Goal: Task Accomplishment & Management: Manage account settings

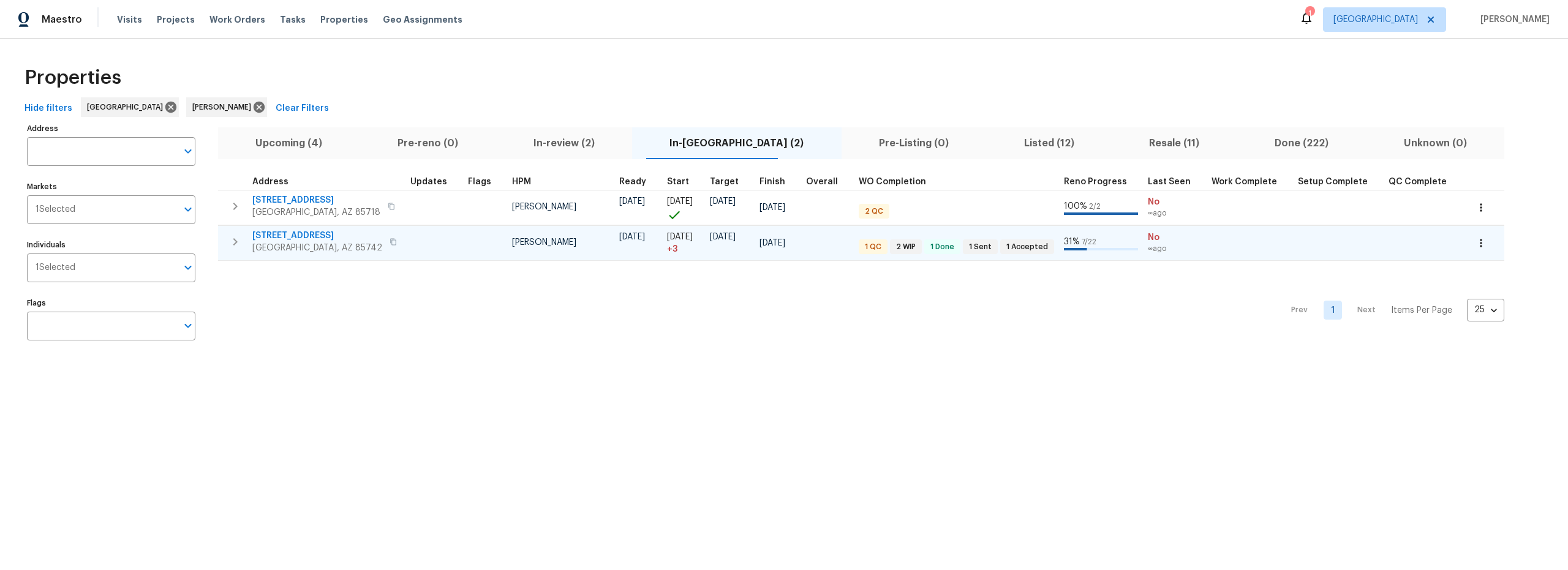
click at [442, 243] on td at bounding box center [434, 243] width 57 height 35
click at [411, 242] on td at bounding box center [434, 243] width 57 height 35
click at [313, 235] on span "5141 W Aquamarine St" at bounding box center [318, 236] width 130 height 12
click at [315, 142] on span "Upcoming (4)" at bounding box center [289, 143] width 128 height 17
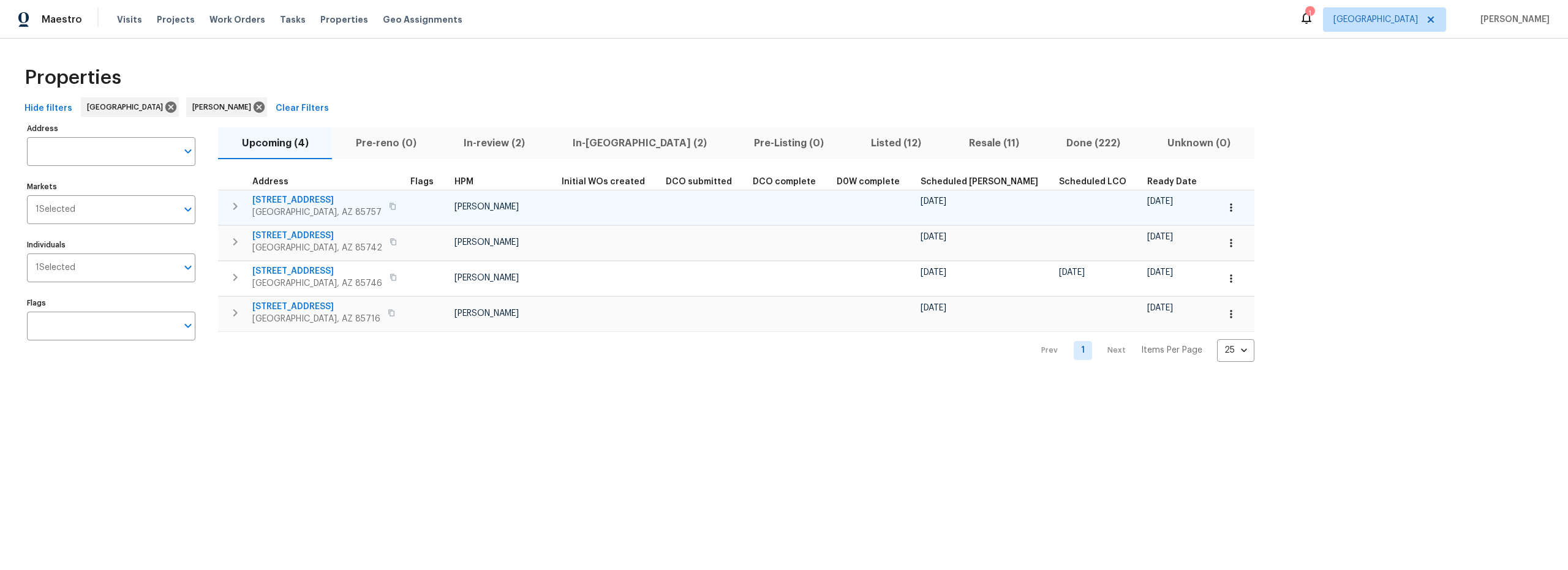
click at [336, 199] on span "6457 W Smoky Falls Way" at bounding box center [317, 200] width 129 height 12
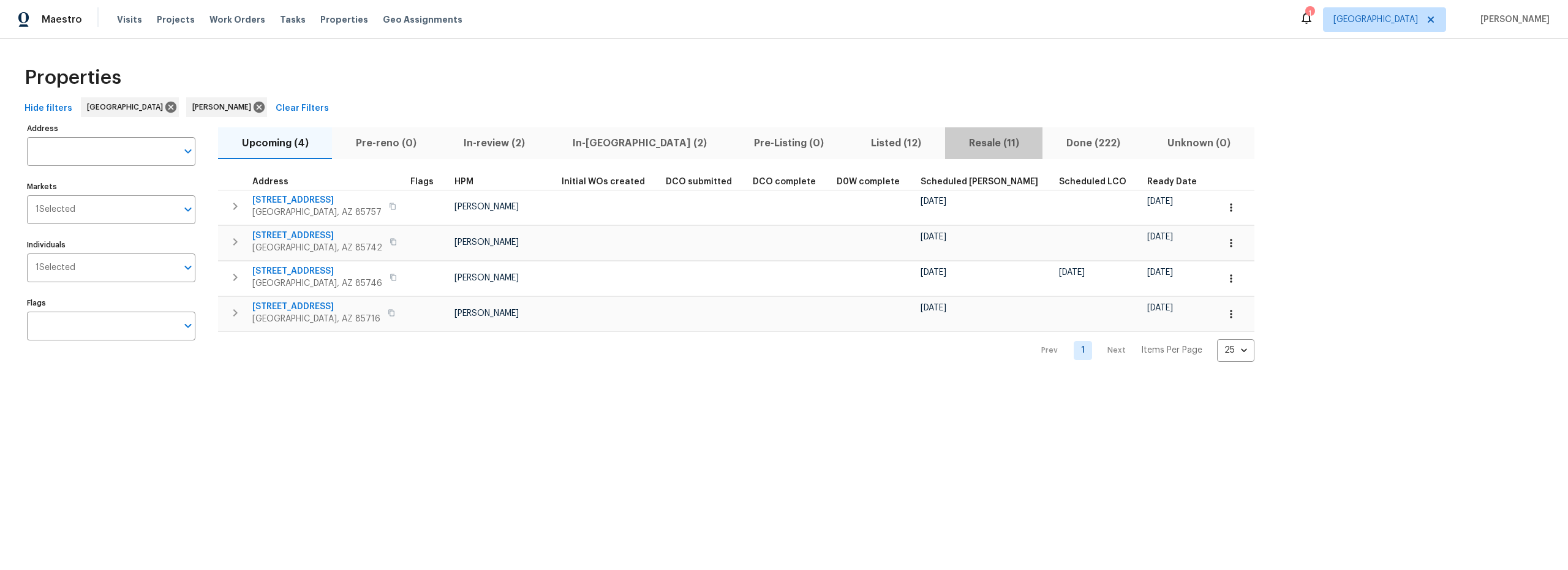
click at [953, 144] on span "Resale (11)" at bounding box center [994, 143] width 82 height 17
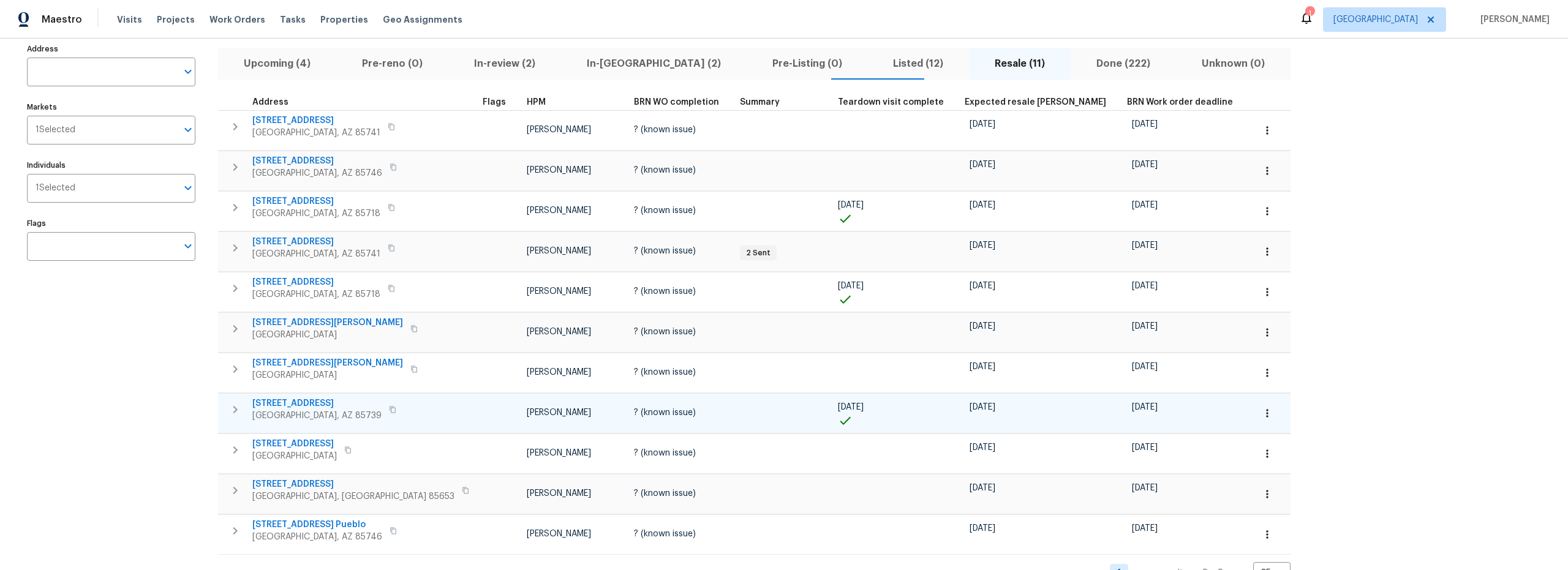
scroll to position [123, 0]
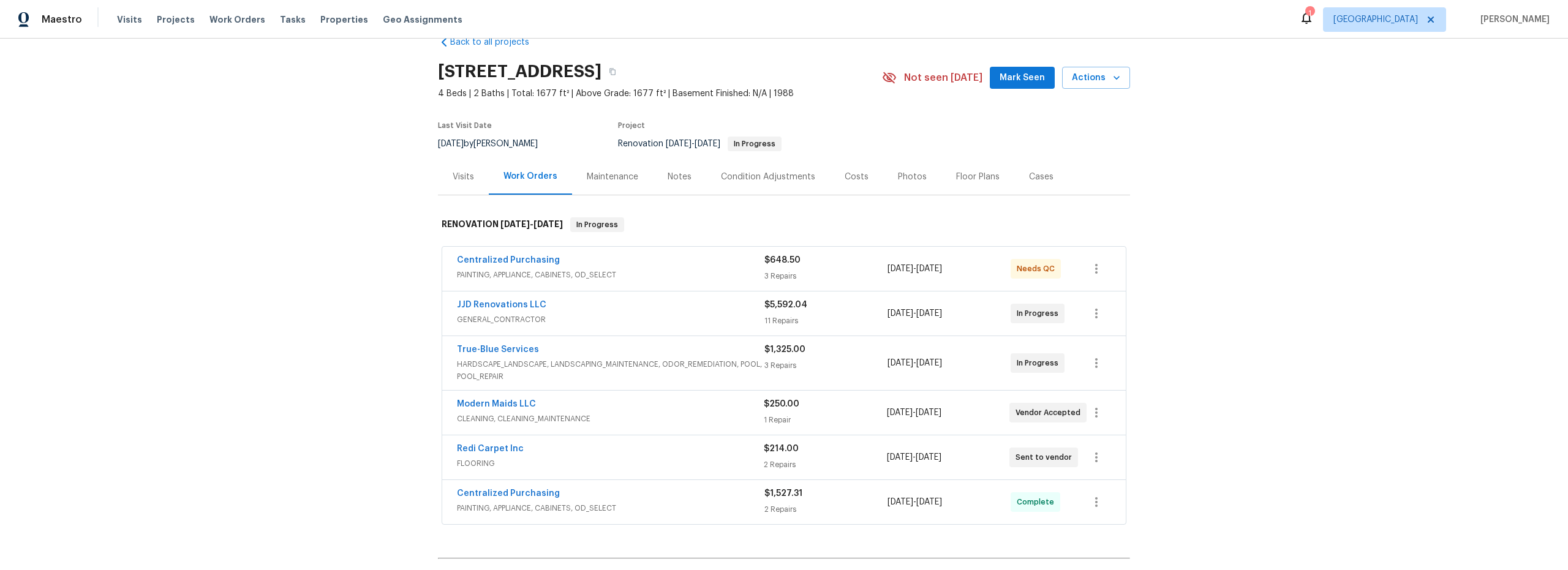
scroll to position [23, 0]
click at [700, 276] on span "PAINTING, APPLIANCE, CABINETS, OD_SELECT" at bounding box center [610, 279] width 307 height 12
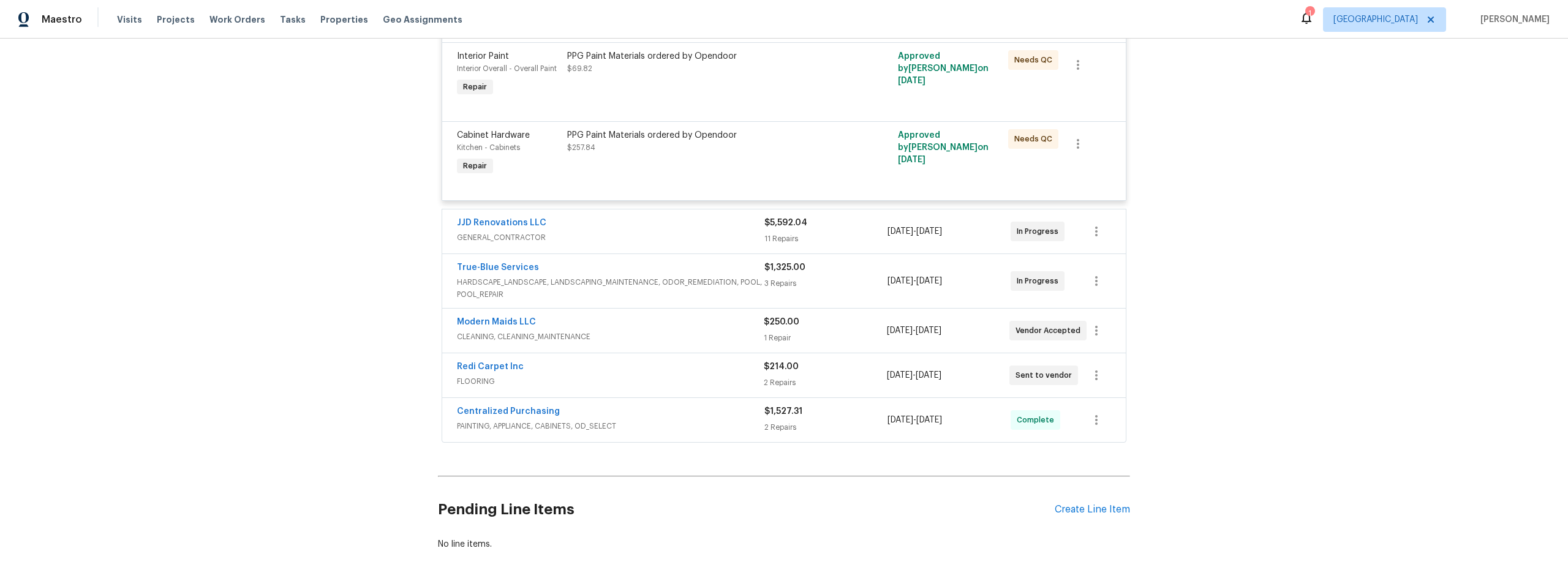
scroll to position [502, 0]
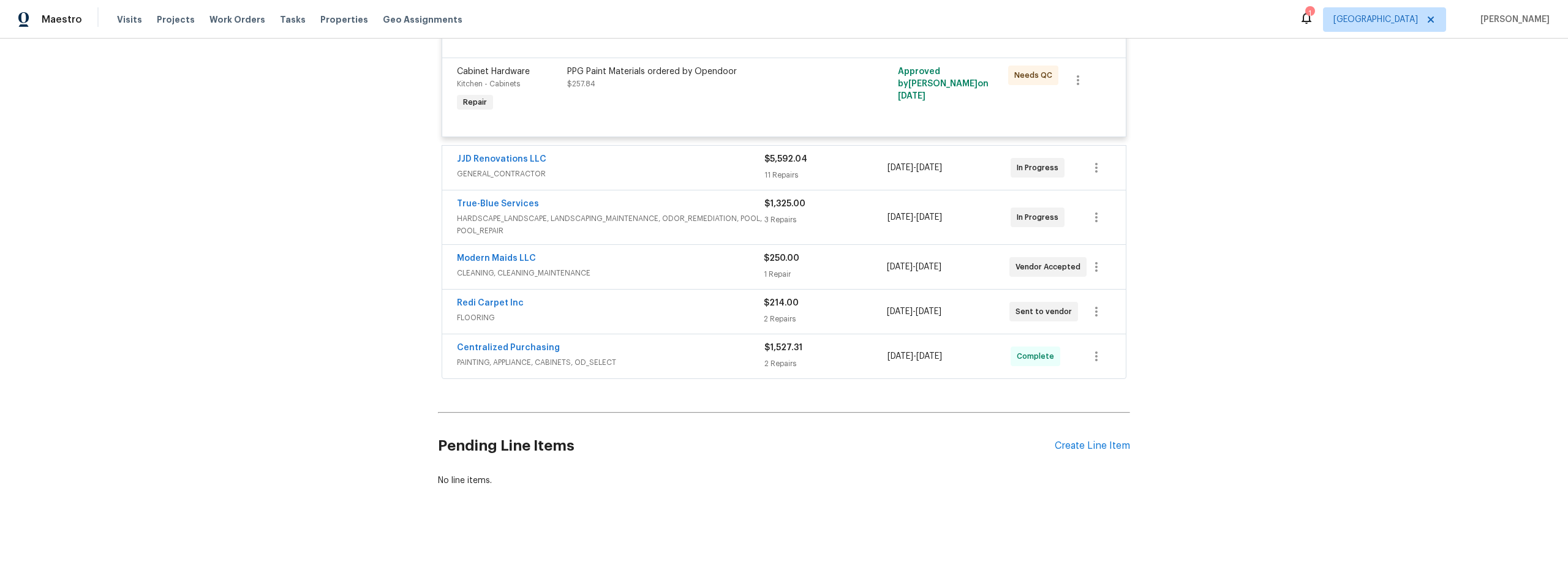
click at [679, 357] on span "PAINTING, APPLIANCE, CABINETS, OD_SELECT" at bounding box center [610, 363] width 307 height 12
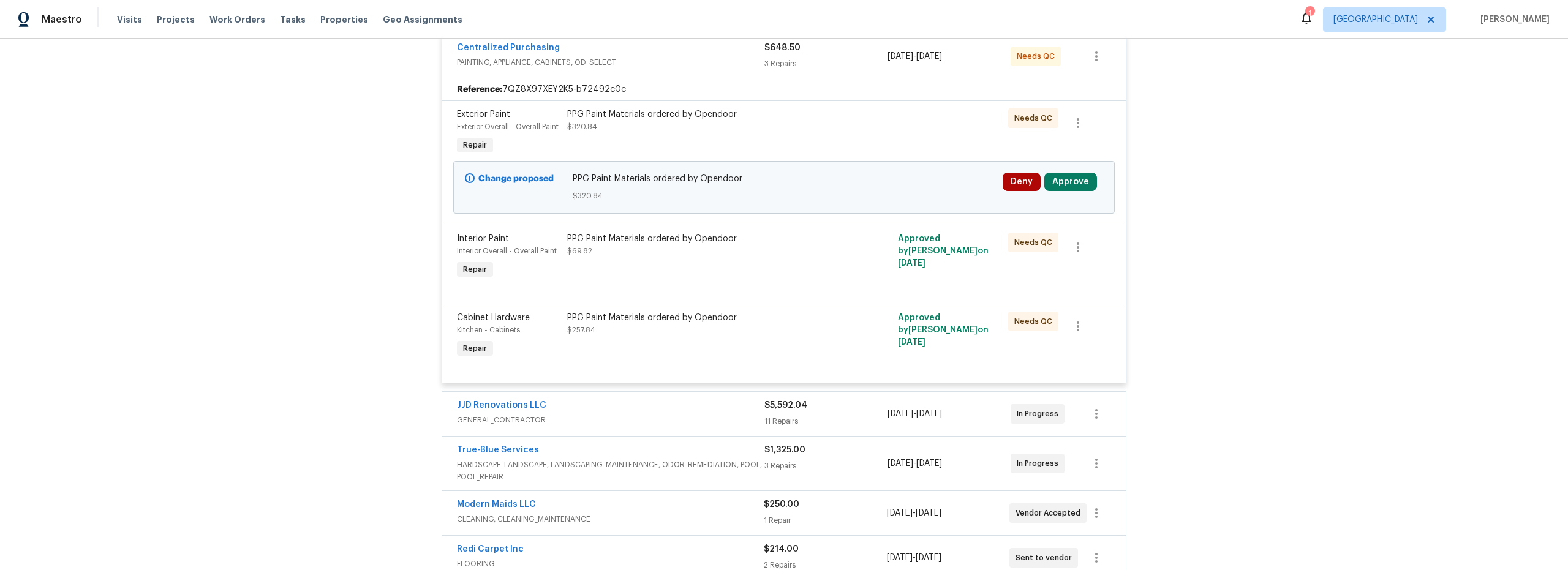
scroll to position [0, 0]
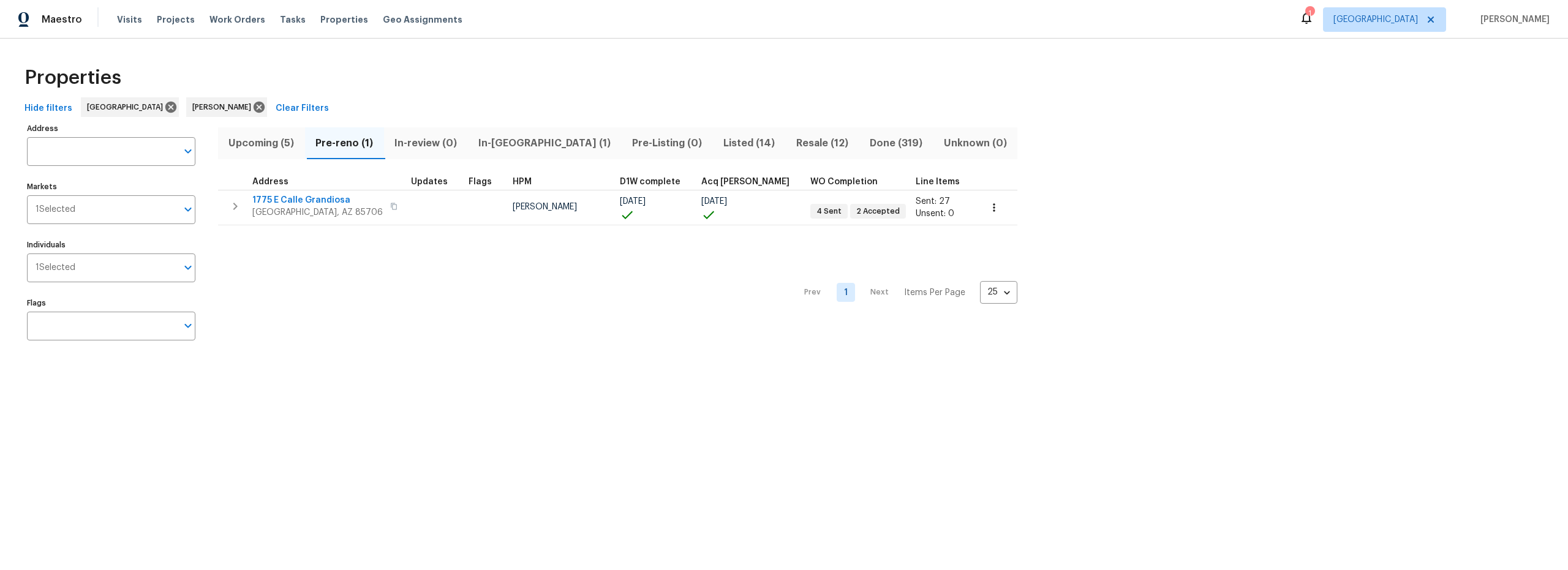
click at [792, 143] on span "Resale (12)" at bounding box center [821, 143] width 59 height 17
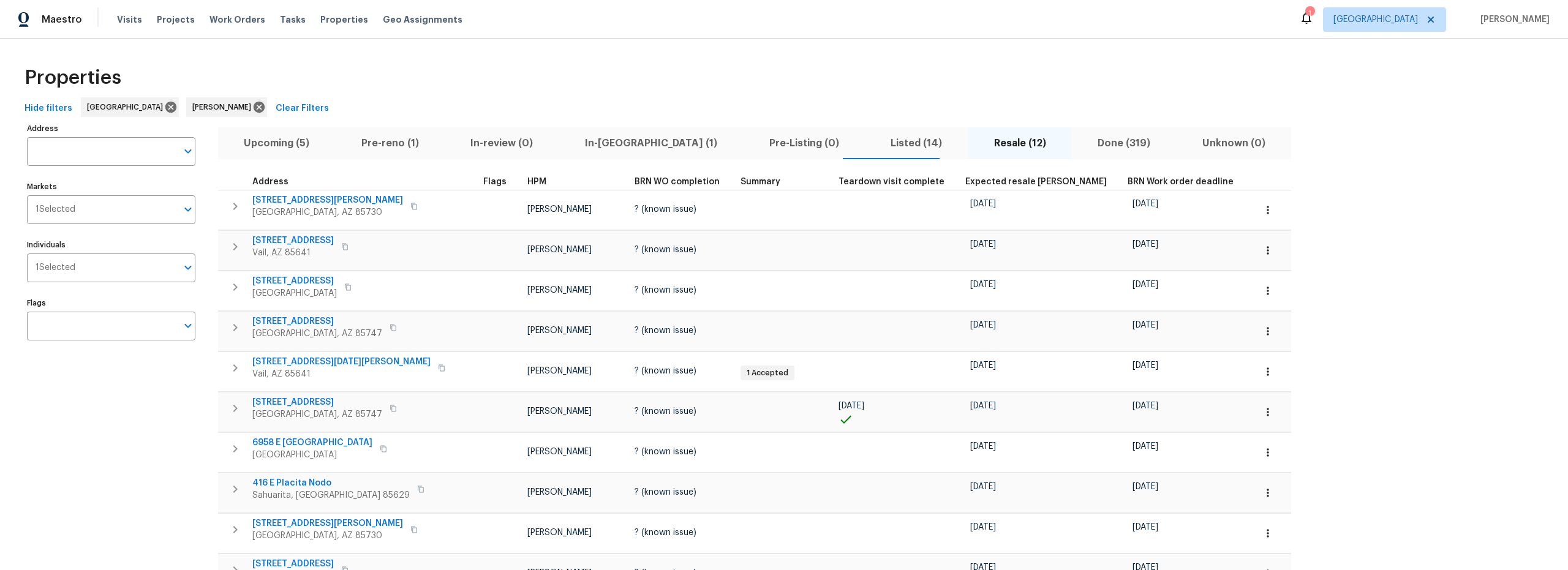
click at [273, 141] on span "Upcoming (5)" at bounding box center [277, 143] width 103 height 17
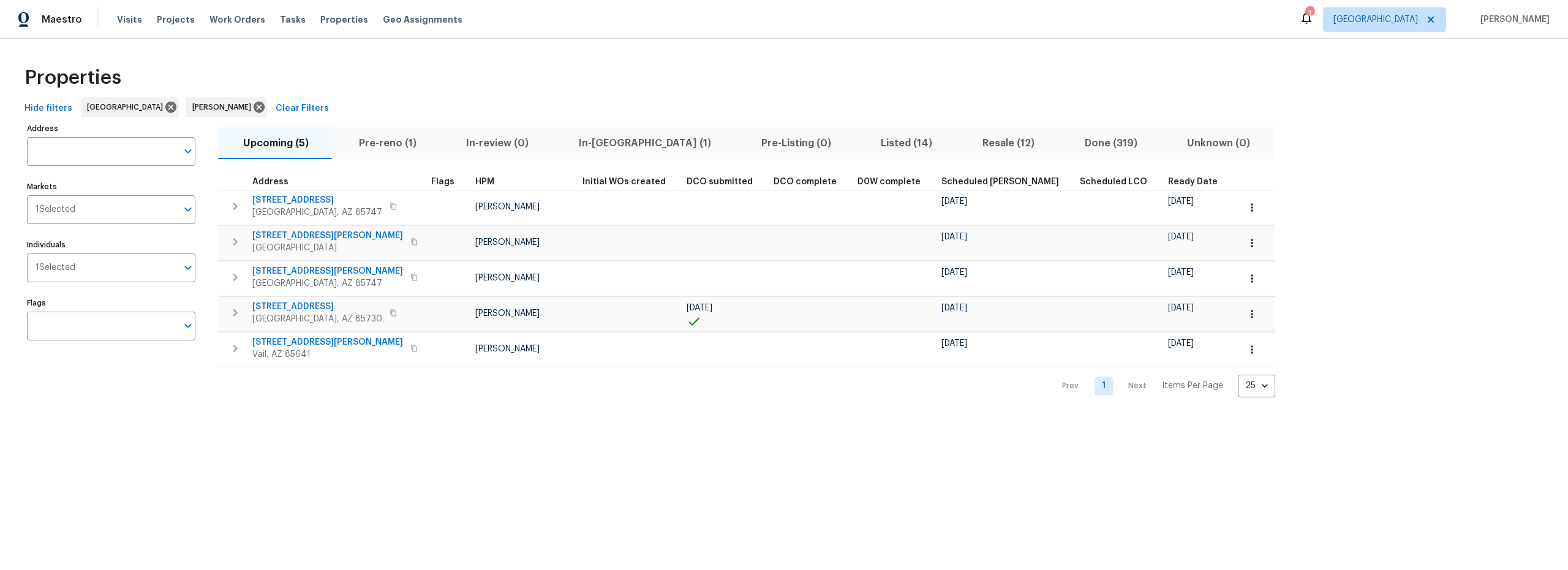
click at [395, 140] on span "Pre-reno (1)" at bounding box center [388, 143] width 93 height 17
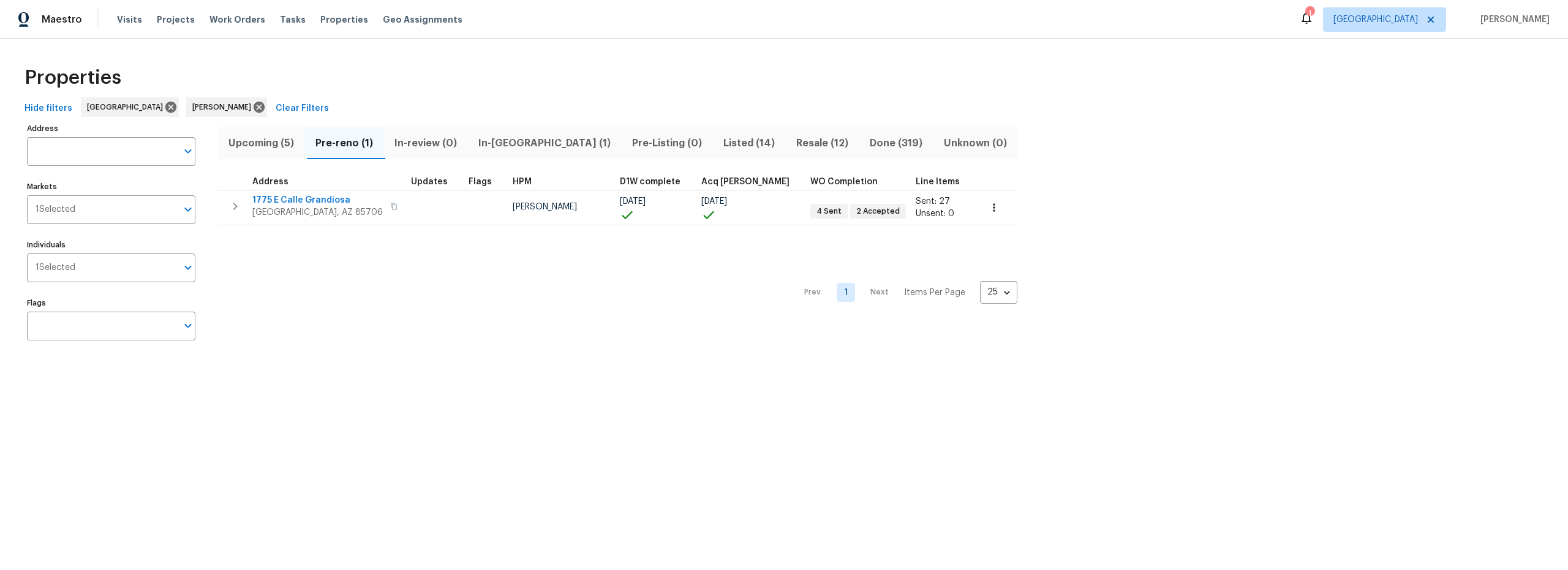
click at [269, 141] on span "Upcoming (5)" at bounding box center [261, 143] width 72 height 17
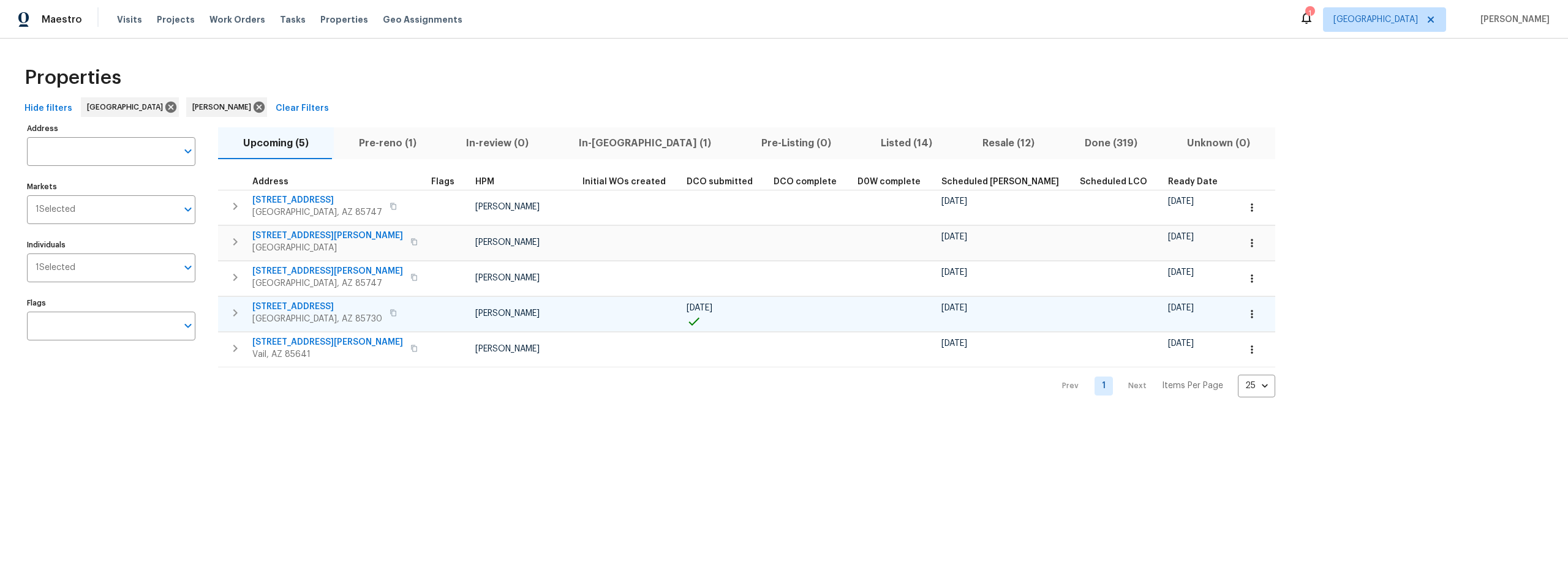
click at [1246, 319] on icon "button" at bounding box center [1252, 314] width 12 height 12
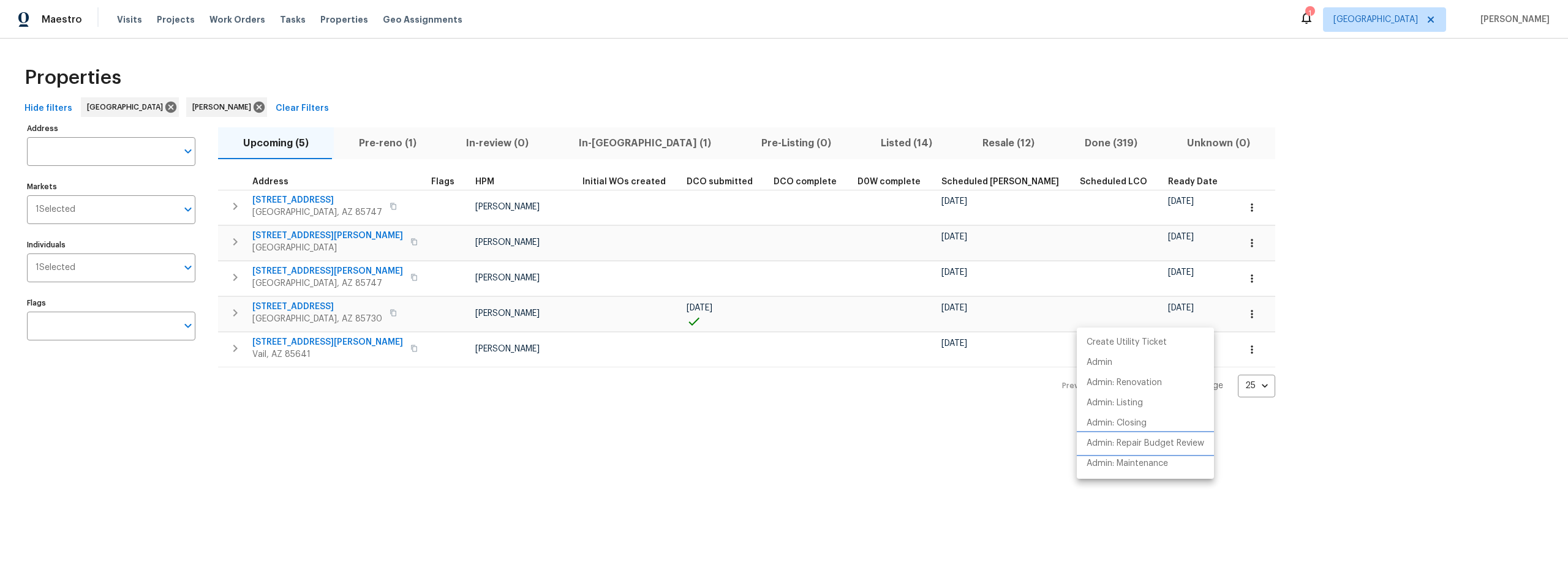
click at [1146, 441] on p "Admin: Repair Budget Review" at bounding box center [1146, 443] width 118 height 13
click at [665, 499] on div at bounding box center [784, 285] width 1568 height 570
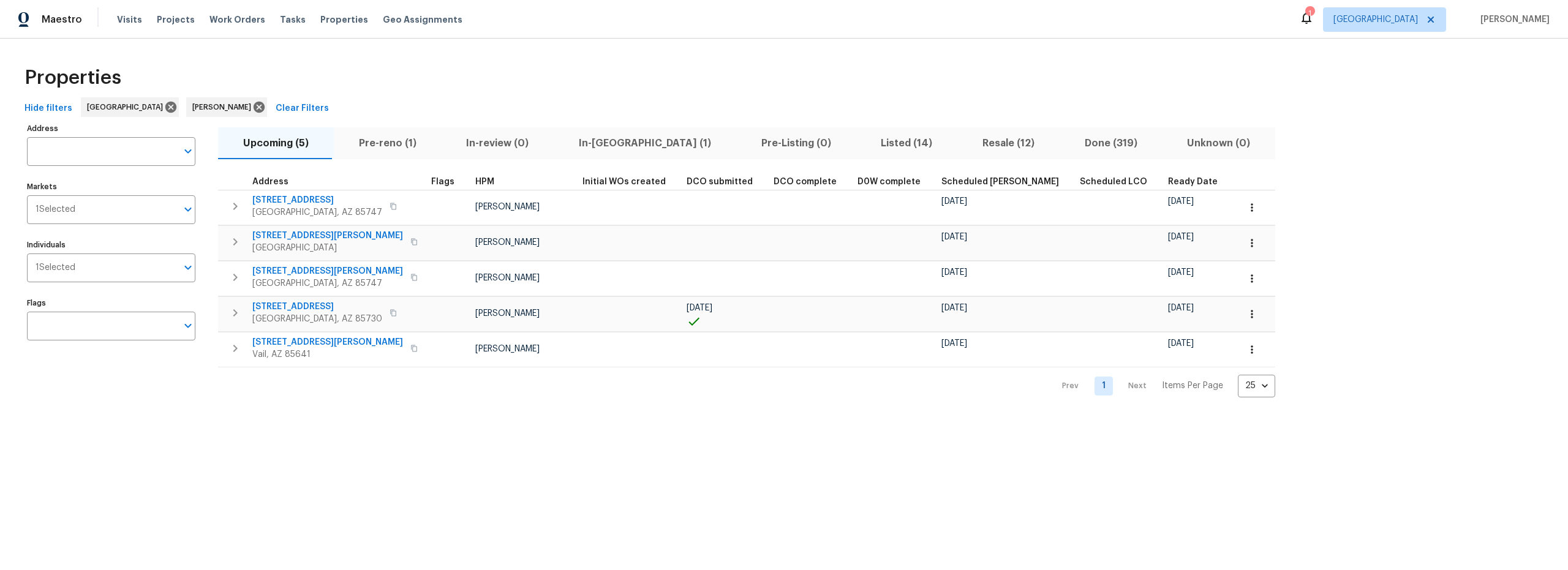
click at [863, 142] on span "Listed (14)" at bounding box center [907, 143] width 87 height 17
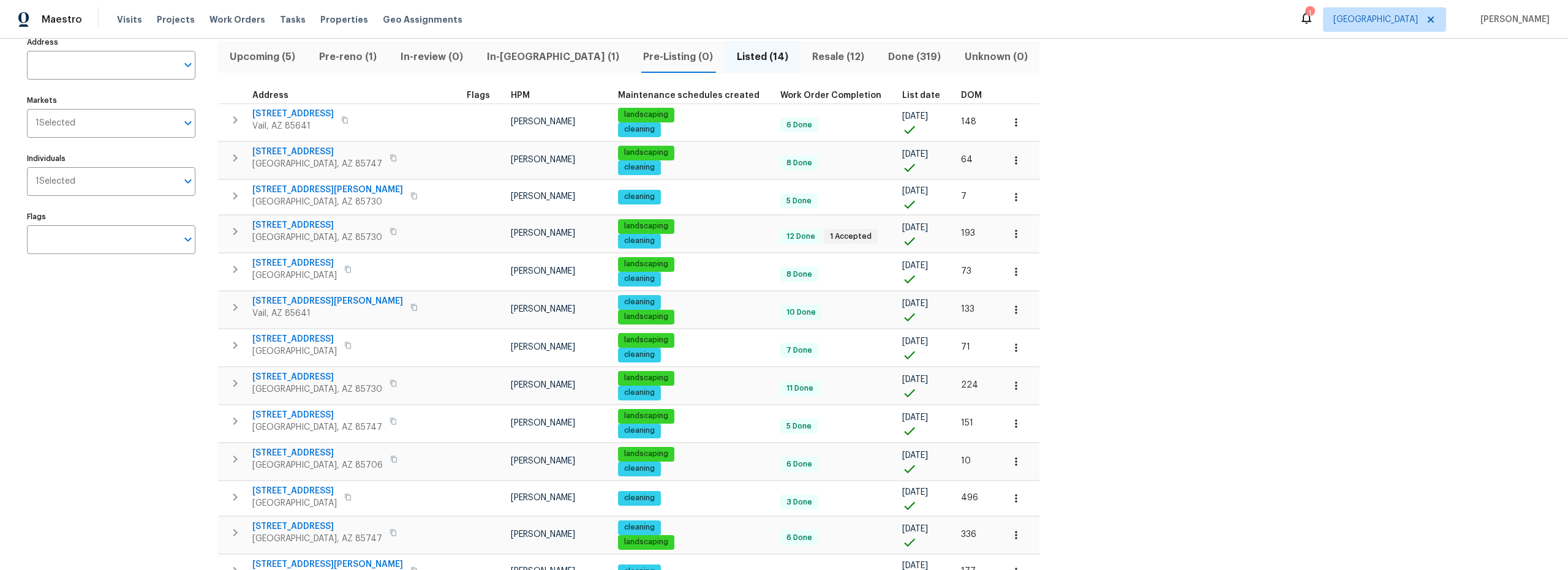
scroll to position [203, 0]
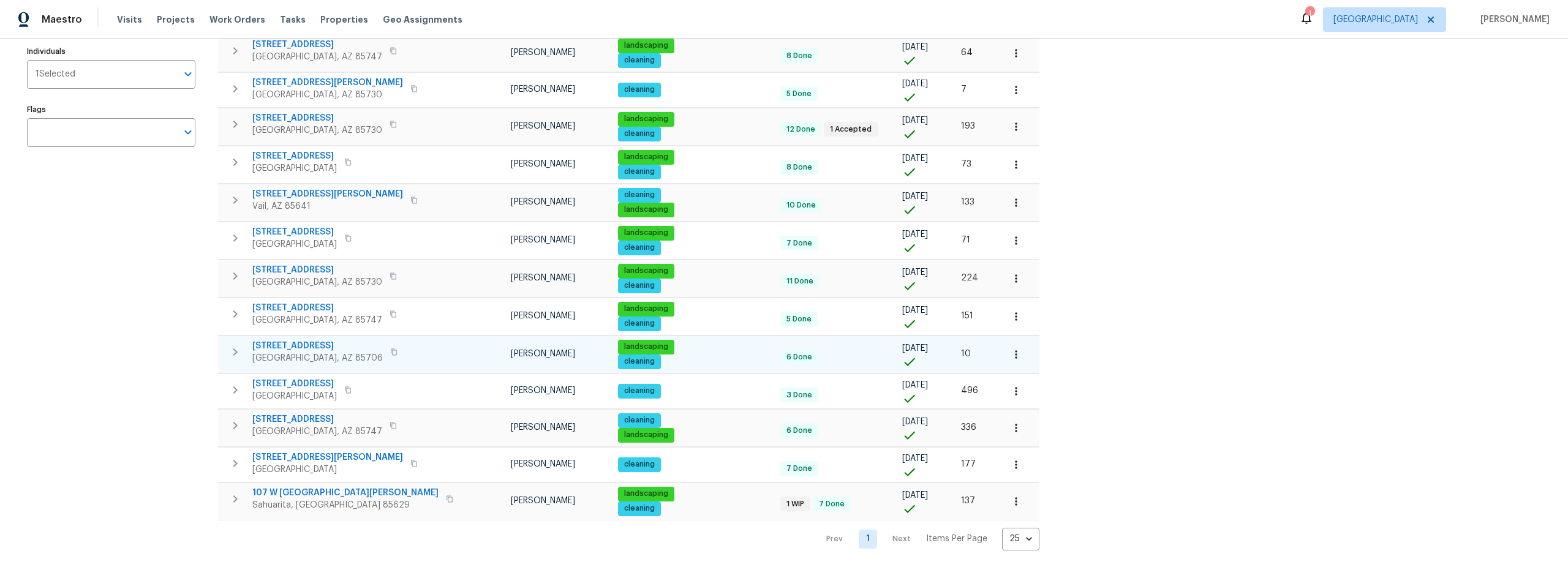
click at [1010, 348] on icon "button" at bounding box center [1016, 355] width 12 height 12
click at [891, 397] on p "Admin" at bounding box center [885, 394] width 26 height 13
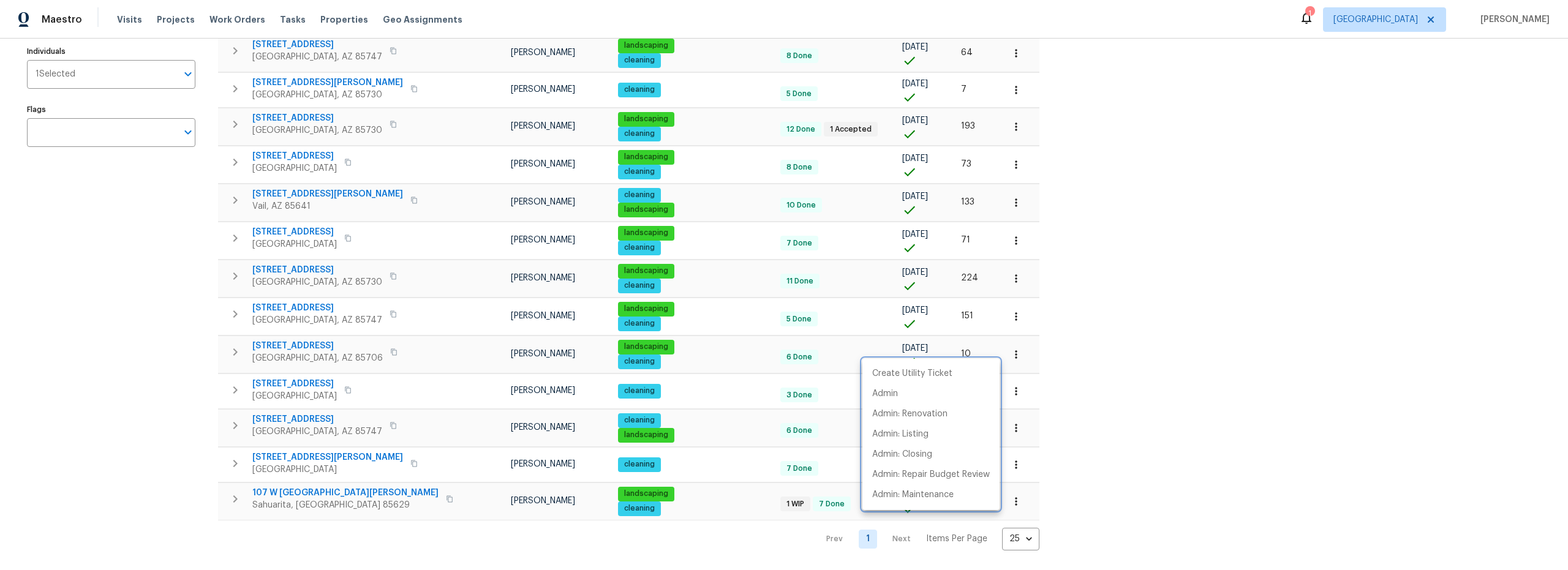
click at [103, 363] on div at bounding box center [784, 285] width 1568 height 570
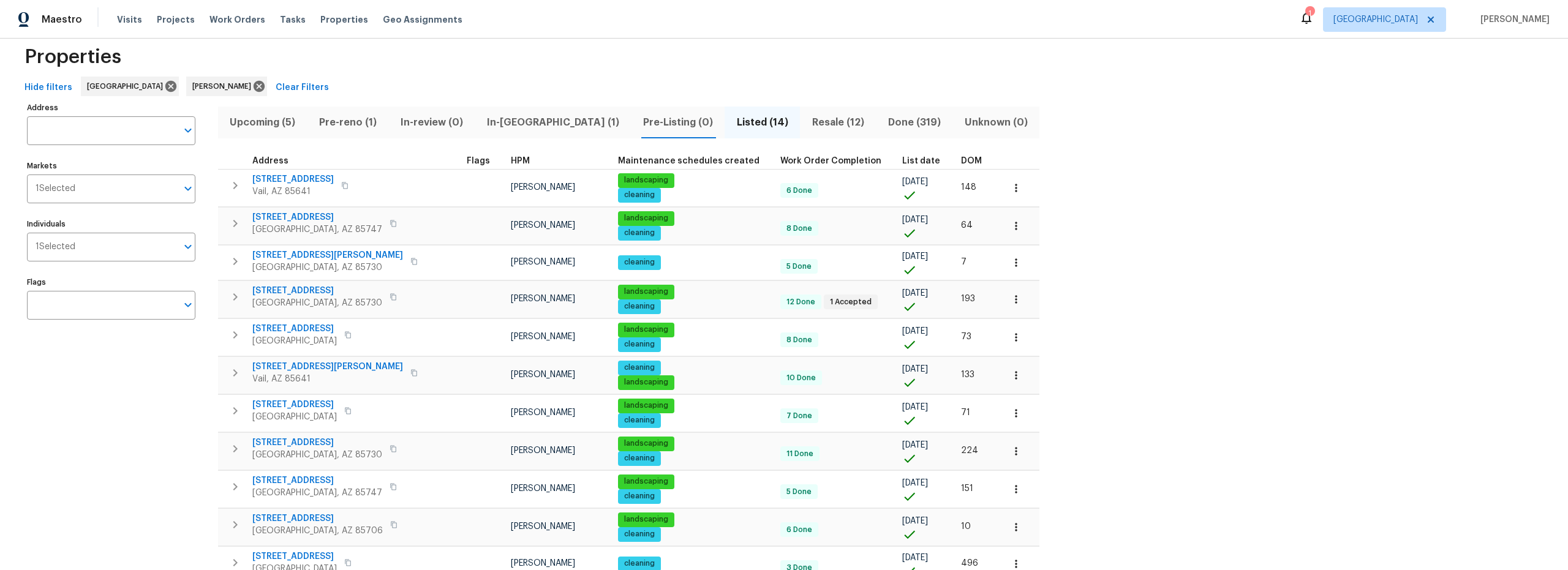
scroll to position [22, 0]
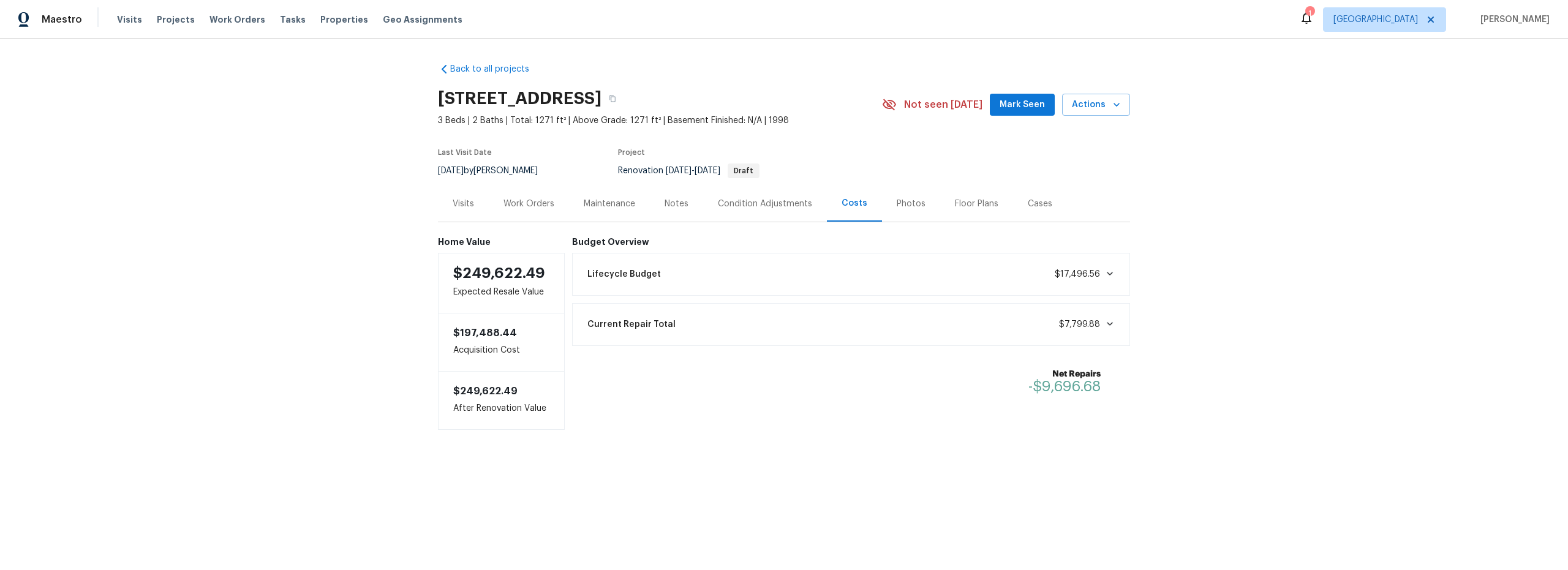
click at [675, 205] on div "Notes" at bounding box center [676, 204] width 24 height 12
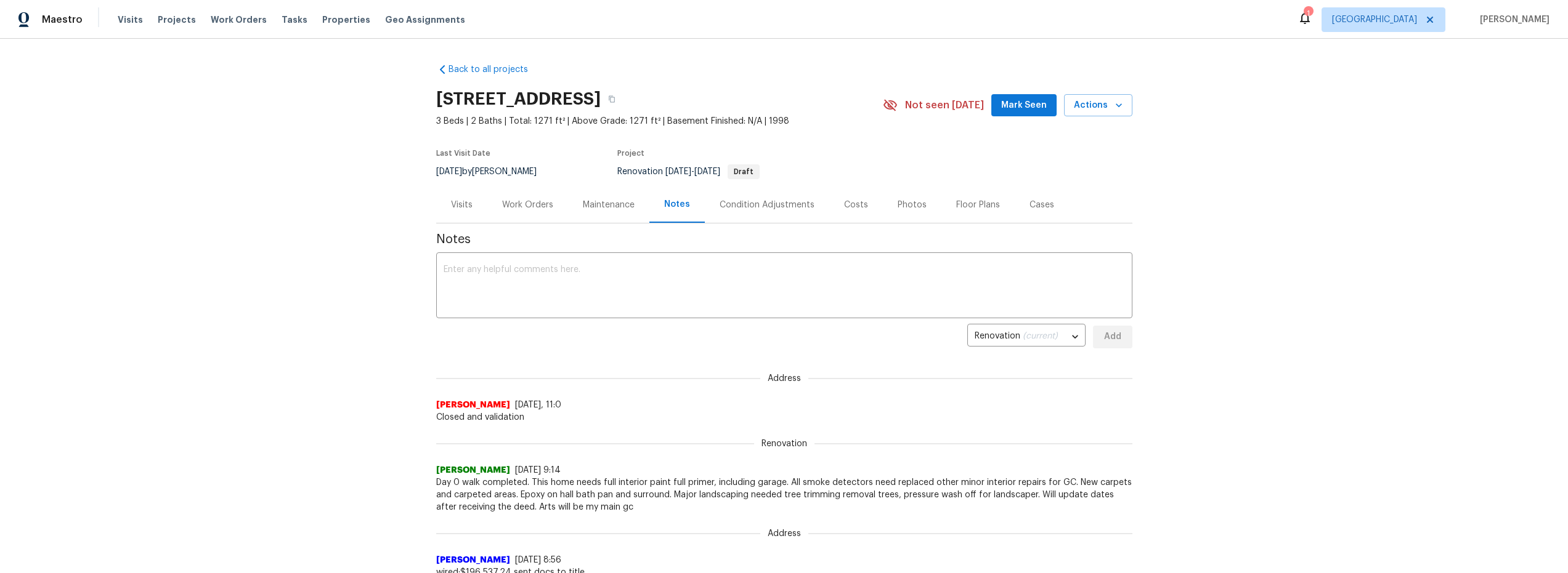
click at [524, 208] on div "Work Orders" at bounding box center [527, 205] width 51 height 12
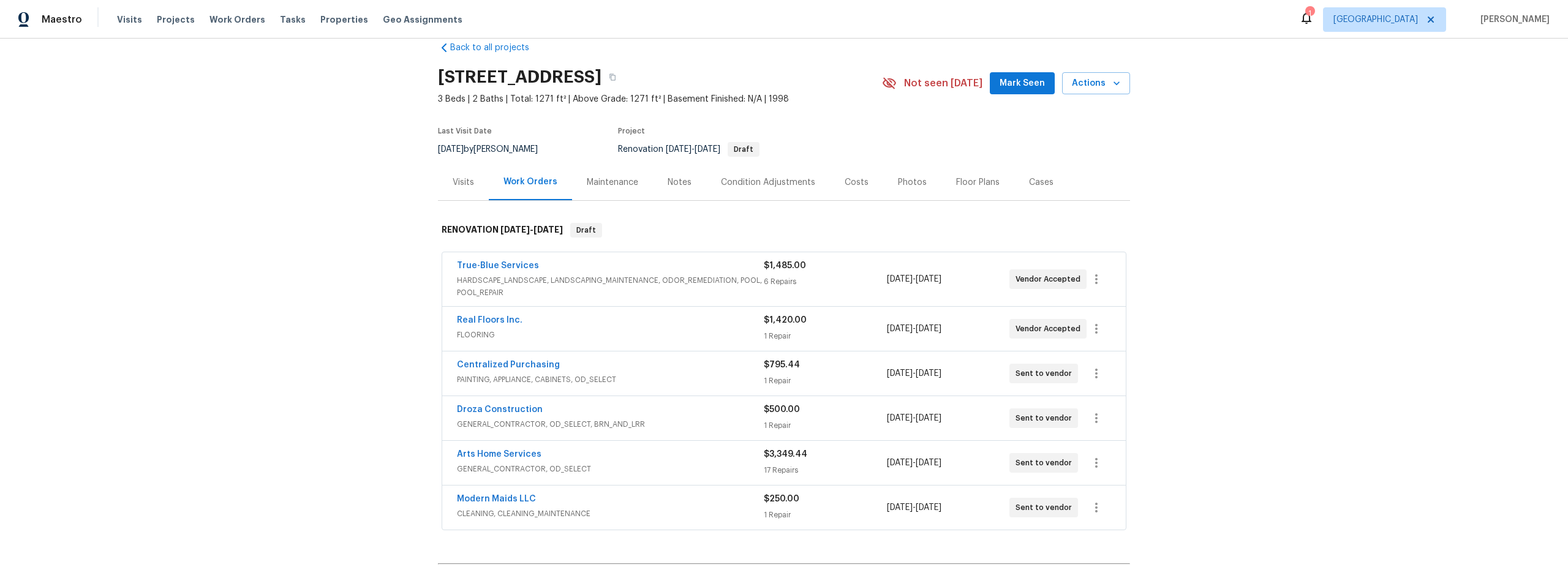
scroll to position [5, 0]
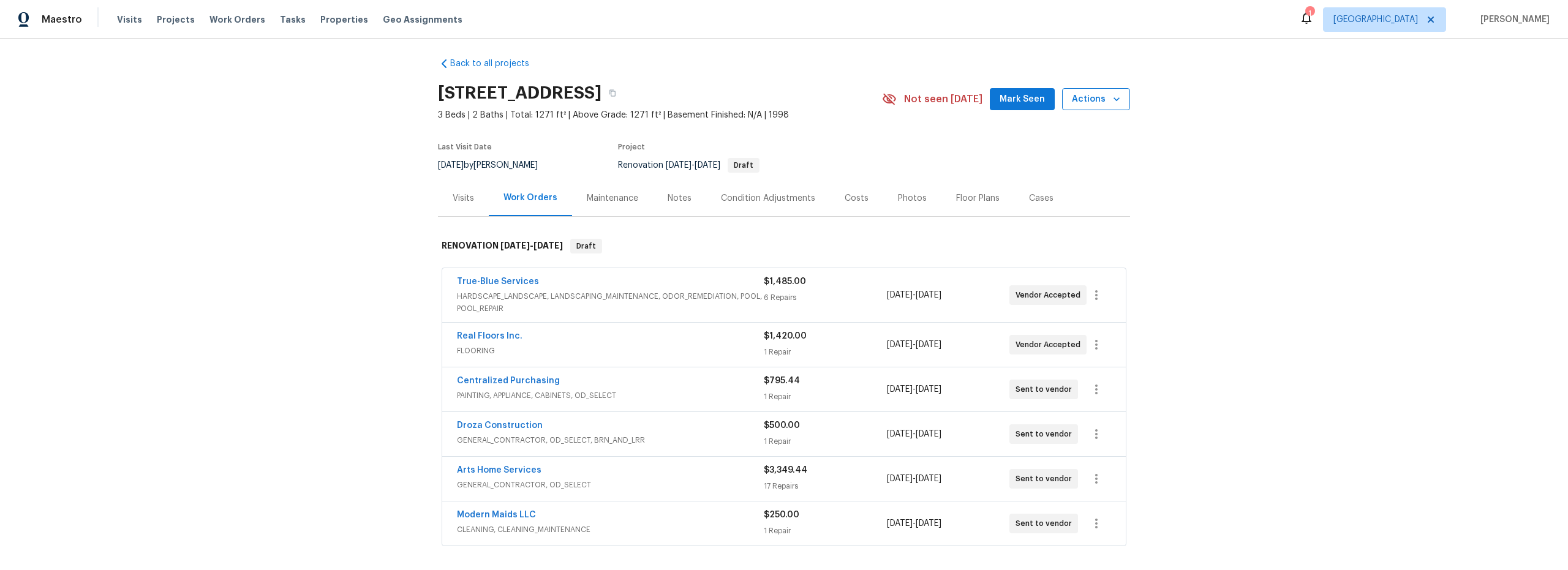
click at [1101, 95] on span "Actions" at bounding box center [1096, 99] width 49 height 16
click at [1016, 93] on div at bounding box center [784, 285] width 1568 height 570
click at [1019, 101] on span "Mark Seen" at bounding box center [1022, 99] width 45 height 16
click at [1112, 105] on icon "button" at bounding box center [1117, 99] width 12 height 12
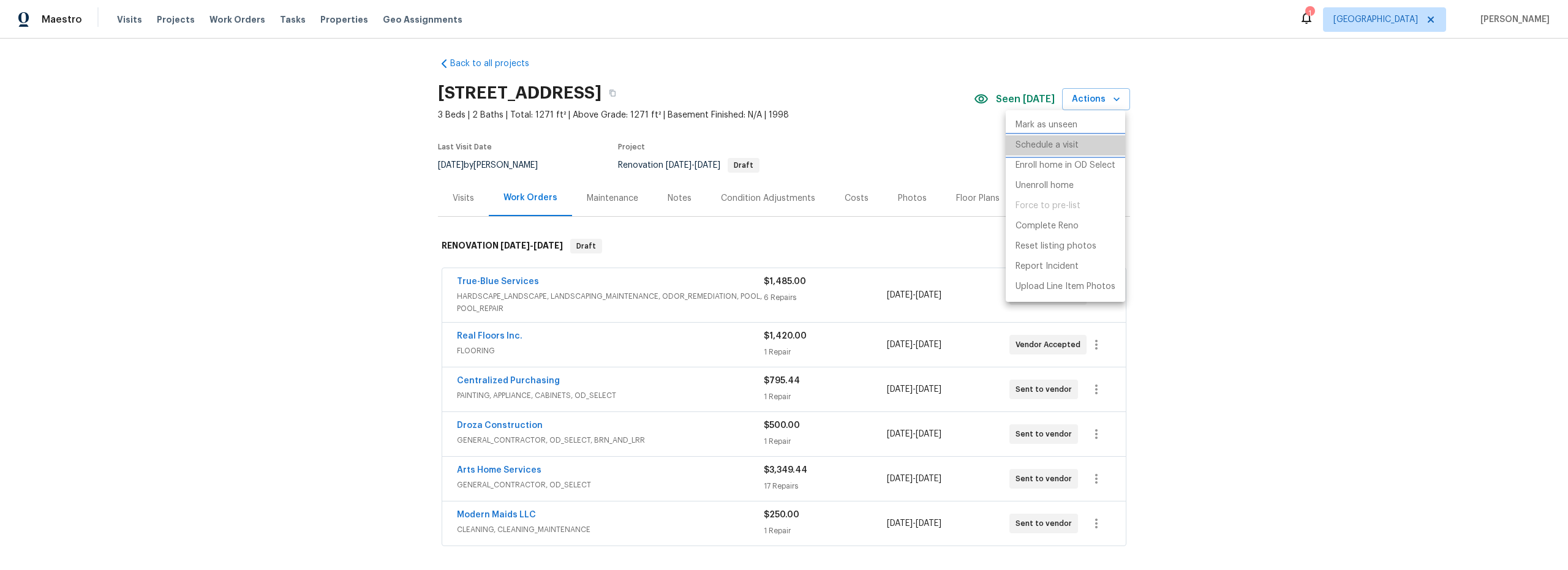
click at [1055, 145] on p "Schedule a visit" at bounding box center [1047, 145] width 63 height 13
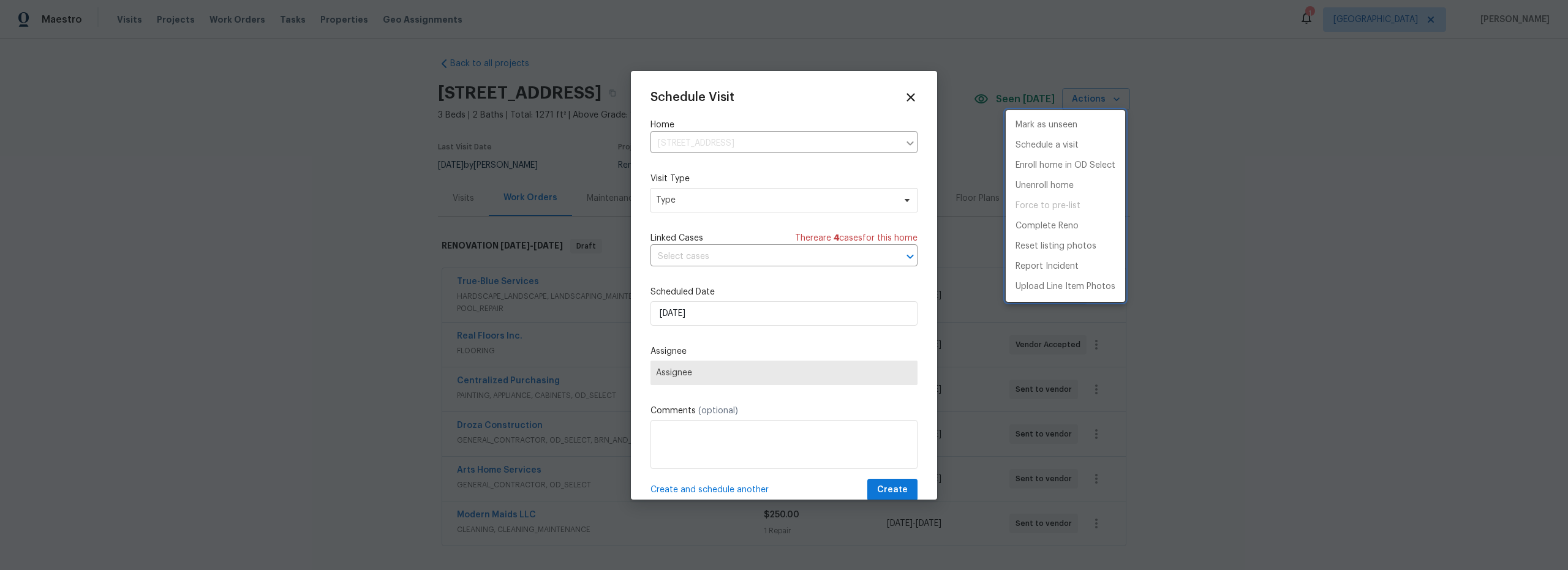
click at [719, 203] on div at bounding box center [784, 285] width 1568 height 570
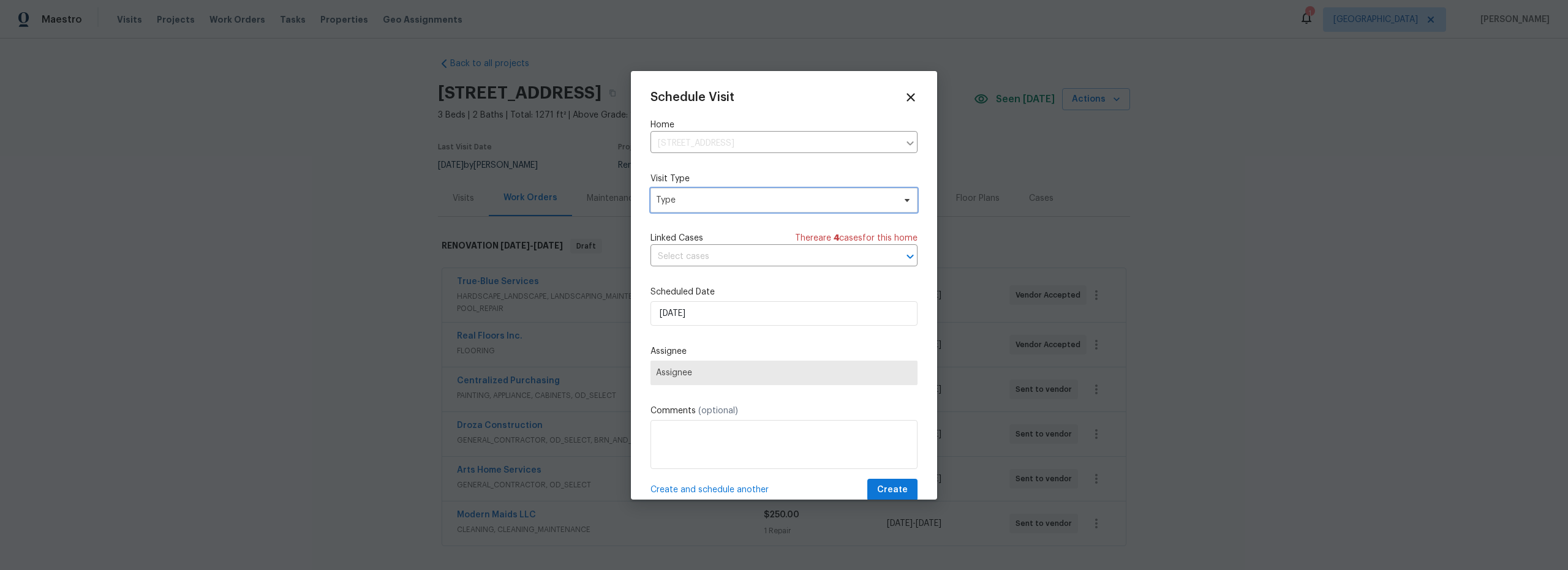
click at [699, 209] on span "Type" at bounding box center [784, 200] width 267 height 24
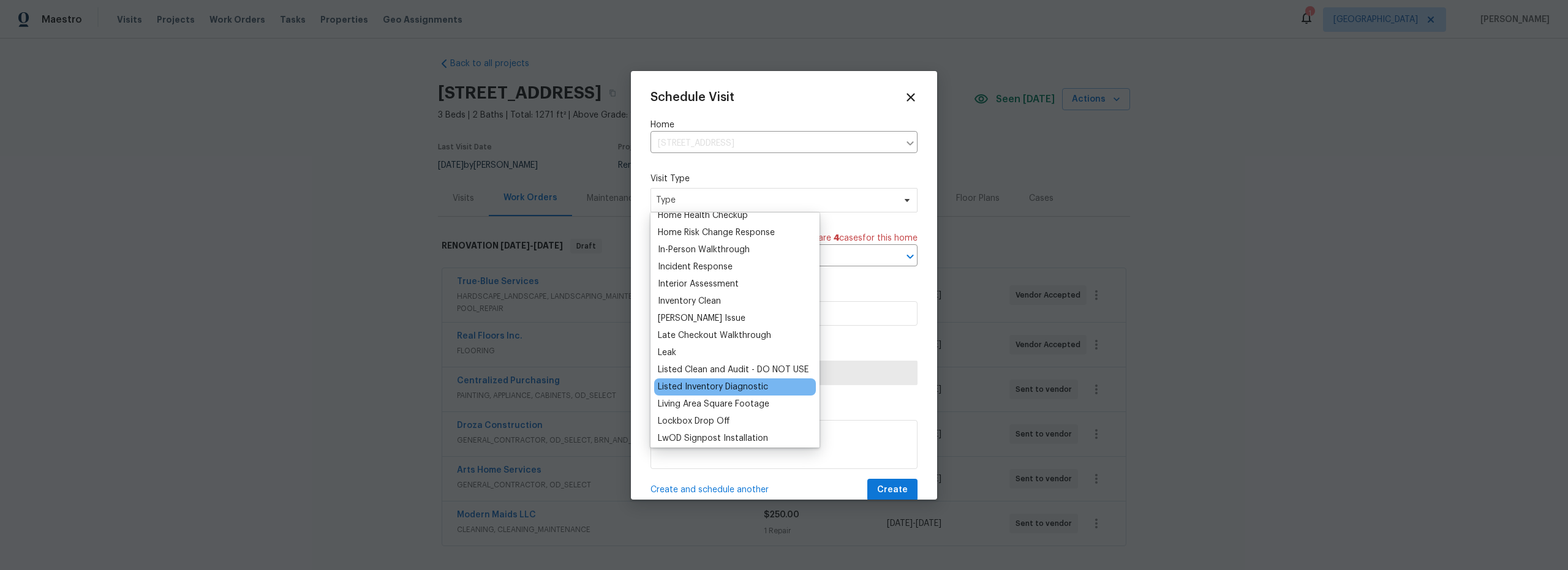
scroll to position [621, 0]
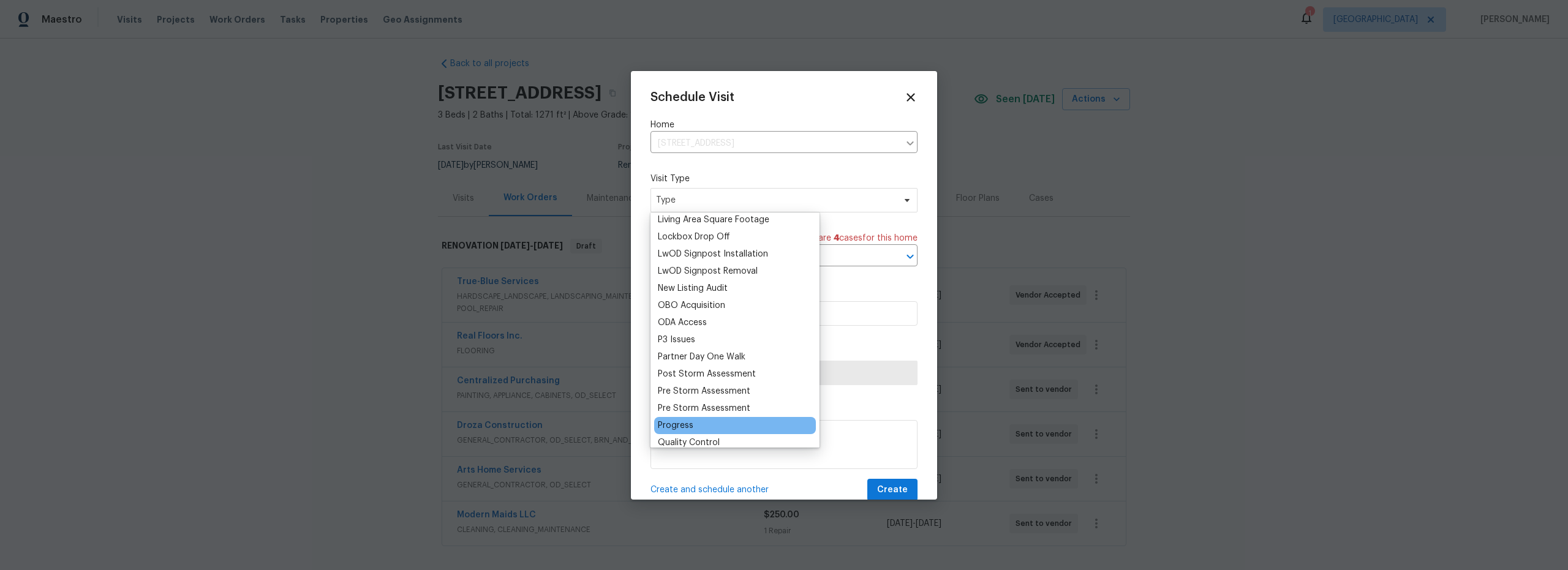
click at [686, 425] on div "Progress" at bounding box center [676, 425] width 36 height 12
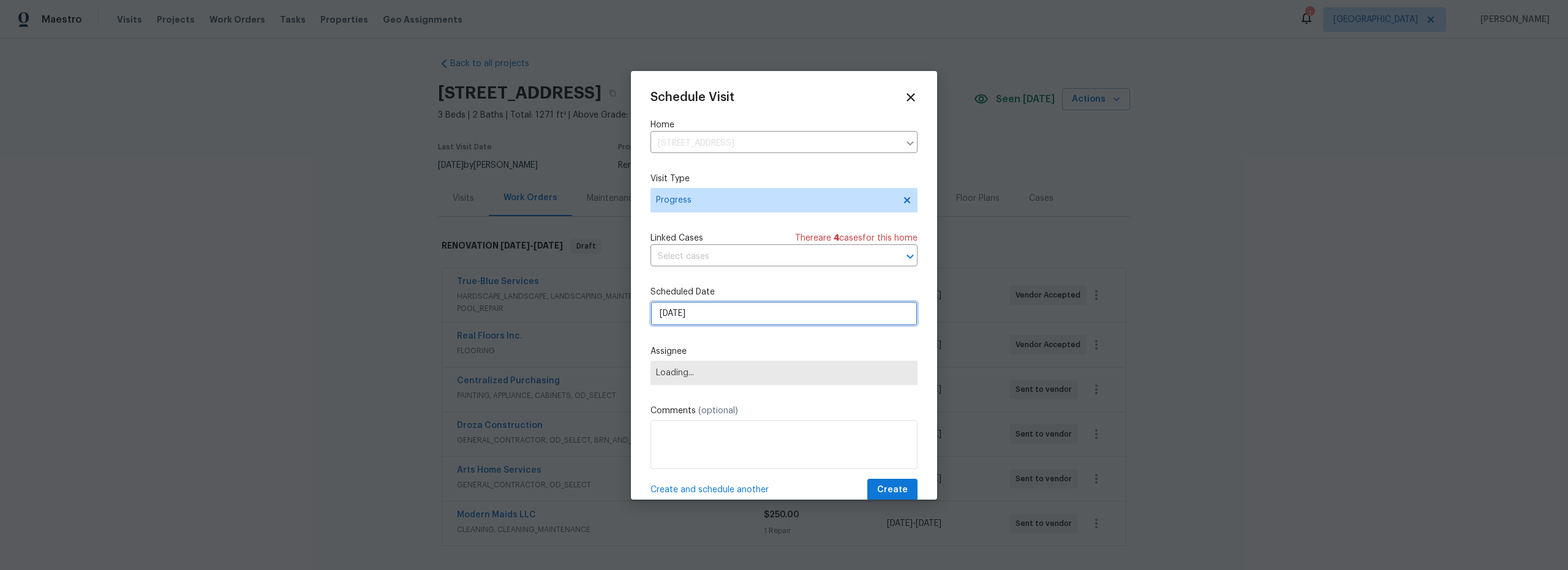
click at [728, 315] on input "[DATE]" at bounding box center [784, 313] width 267 height 24
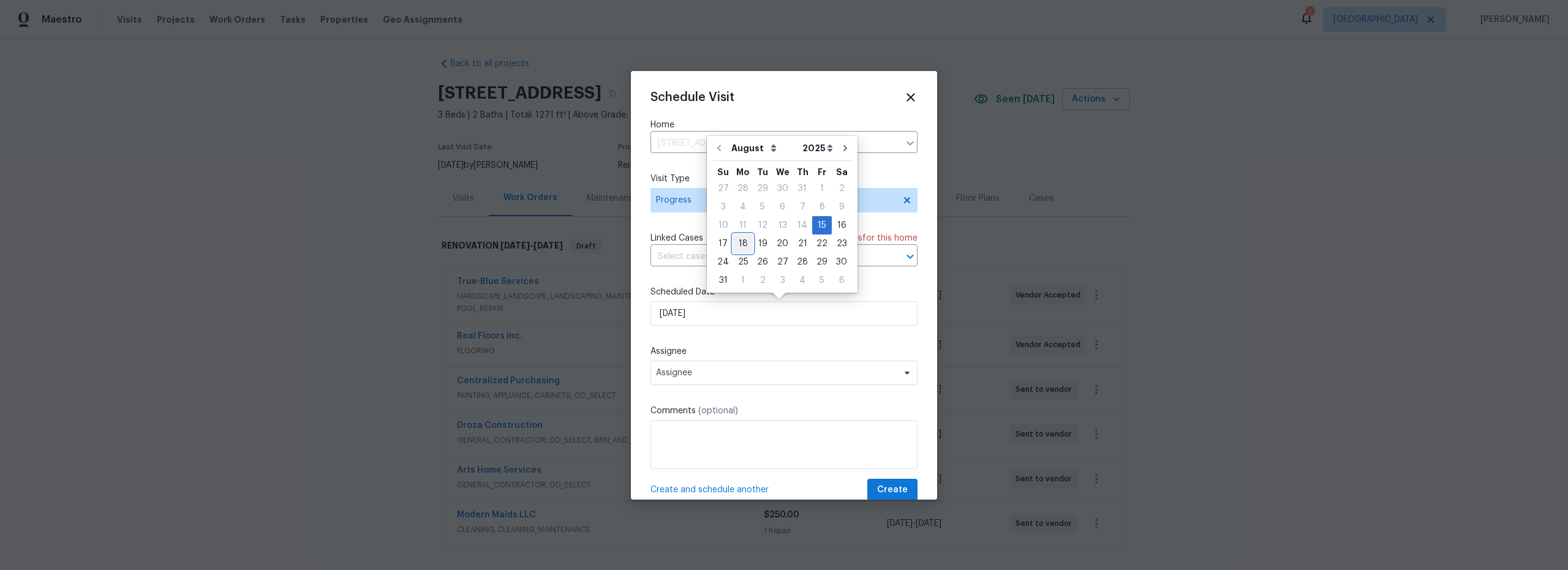
click at [742, 247] on div "18" at bounding box center [742, 243] width 20 height 17
type input "[DATE]"
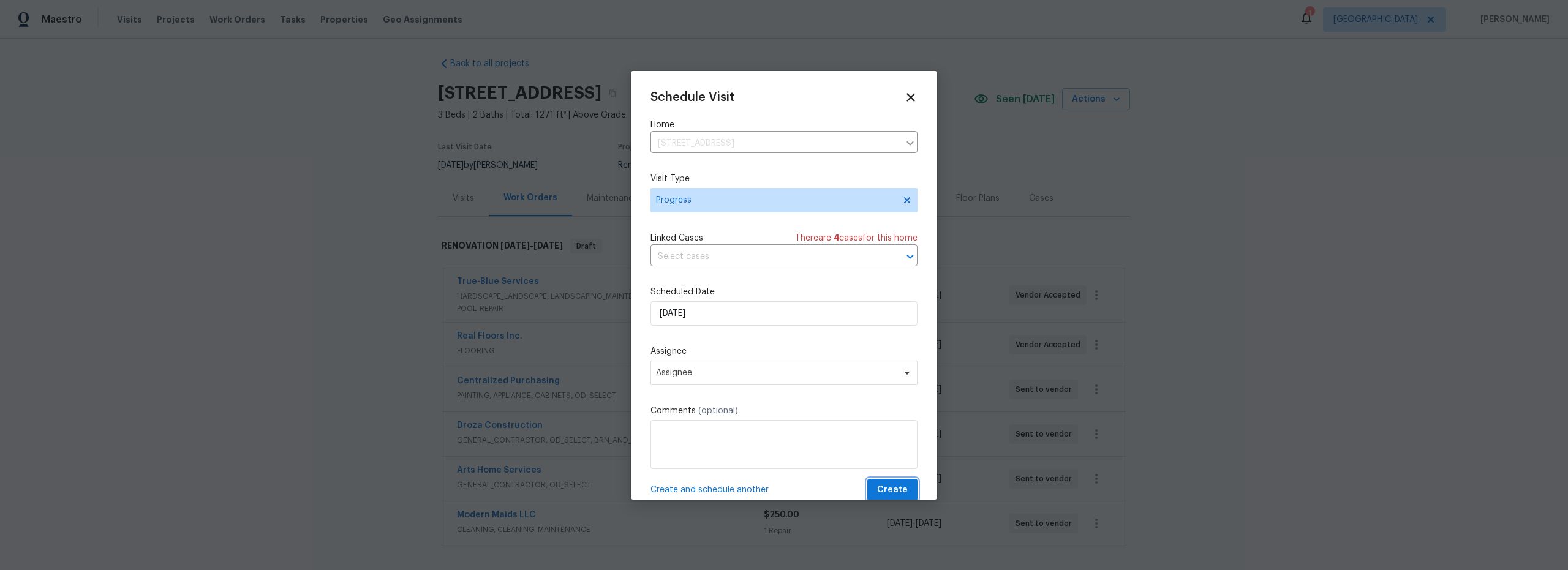
click at [878, 487] on span "Create" at bounding box center [892, 490] width 30 height 16
click at [744, 371] on span "Assignee" at bounding box center [776, 373] width 240 height 10
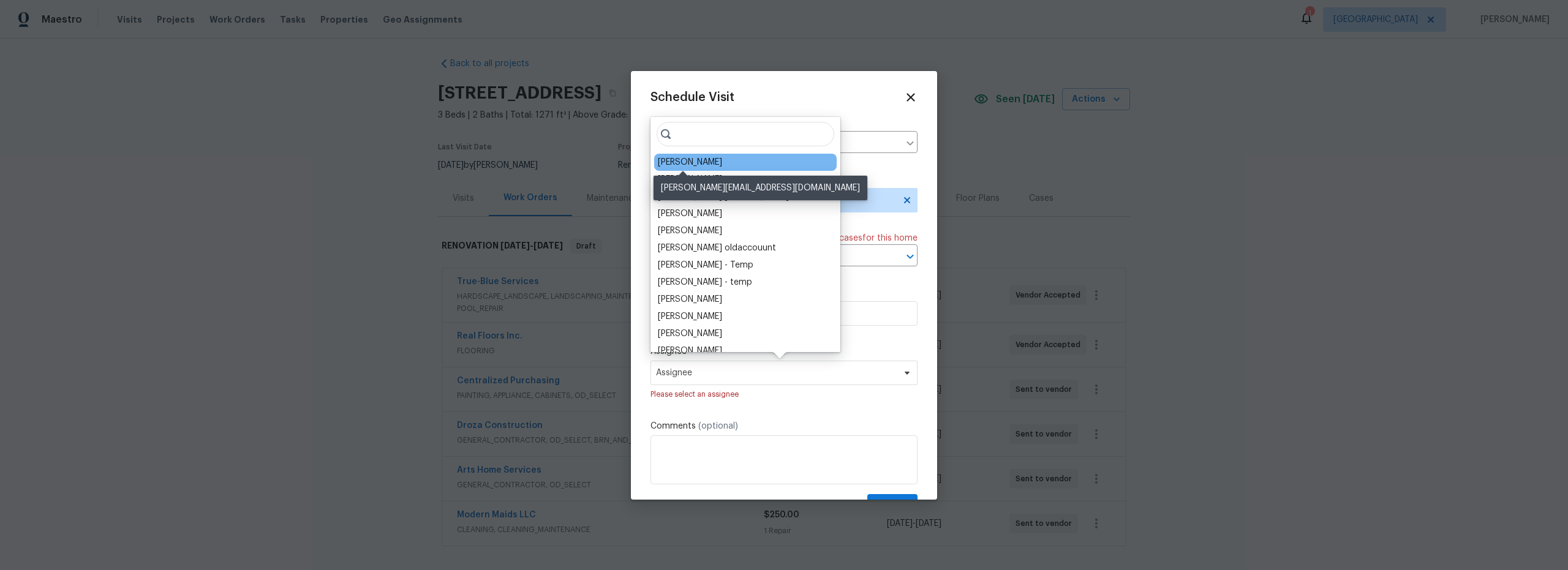
click at [703, 164] on div "[PERSON_NAME]" at bounding box center [690, 162] width 64 height 12
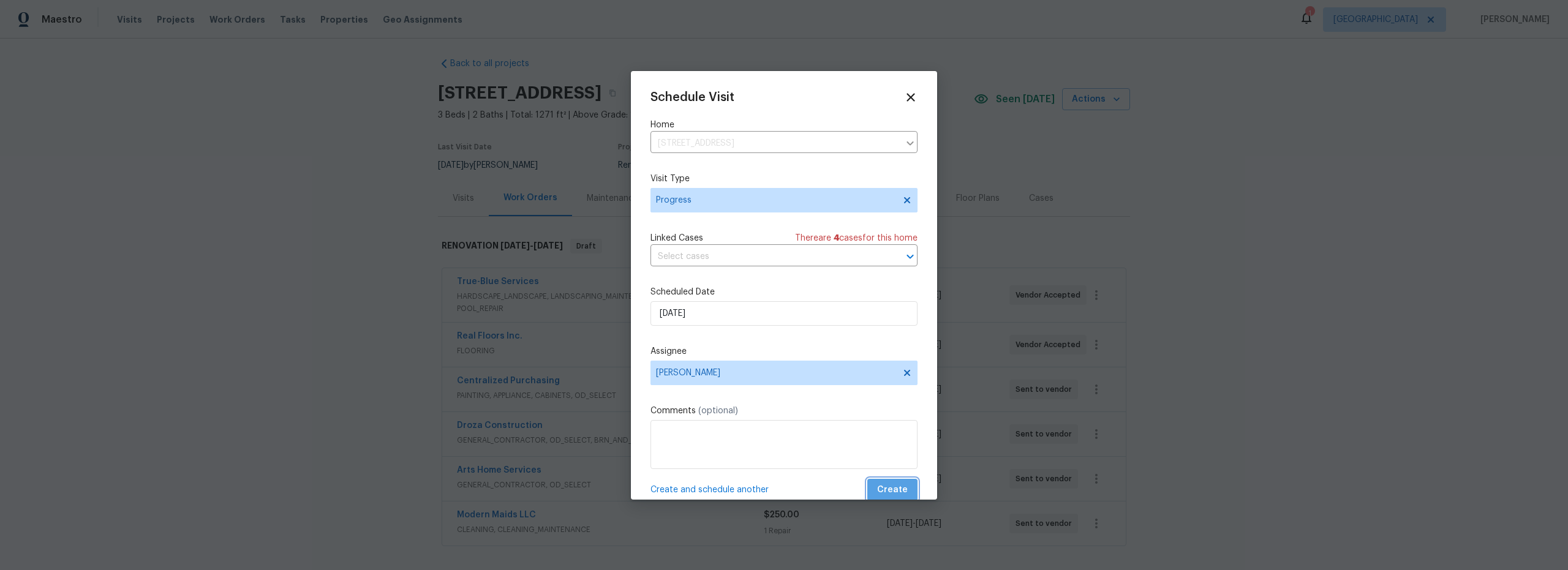
click at [887, 490] on span "Create" at bounding box center [892, 490] width 30 height 16
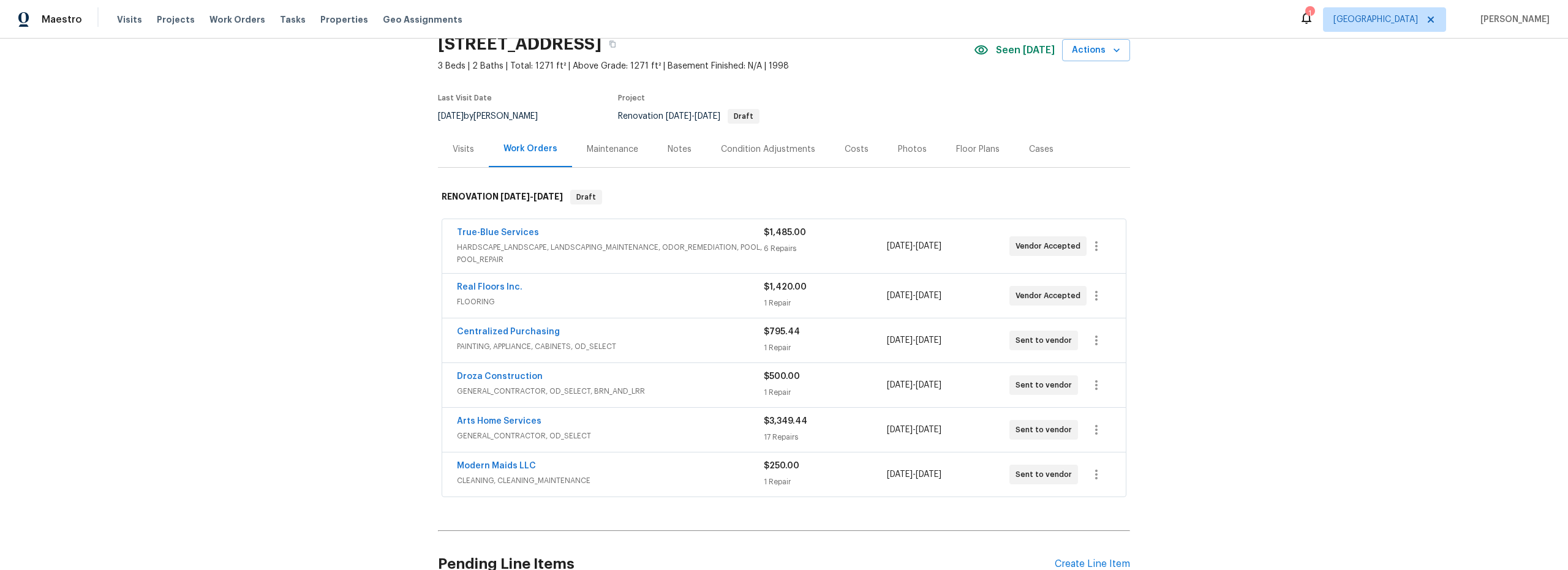
scroll to position [82, 0]
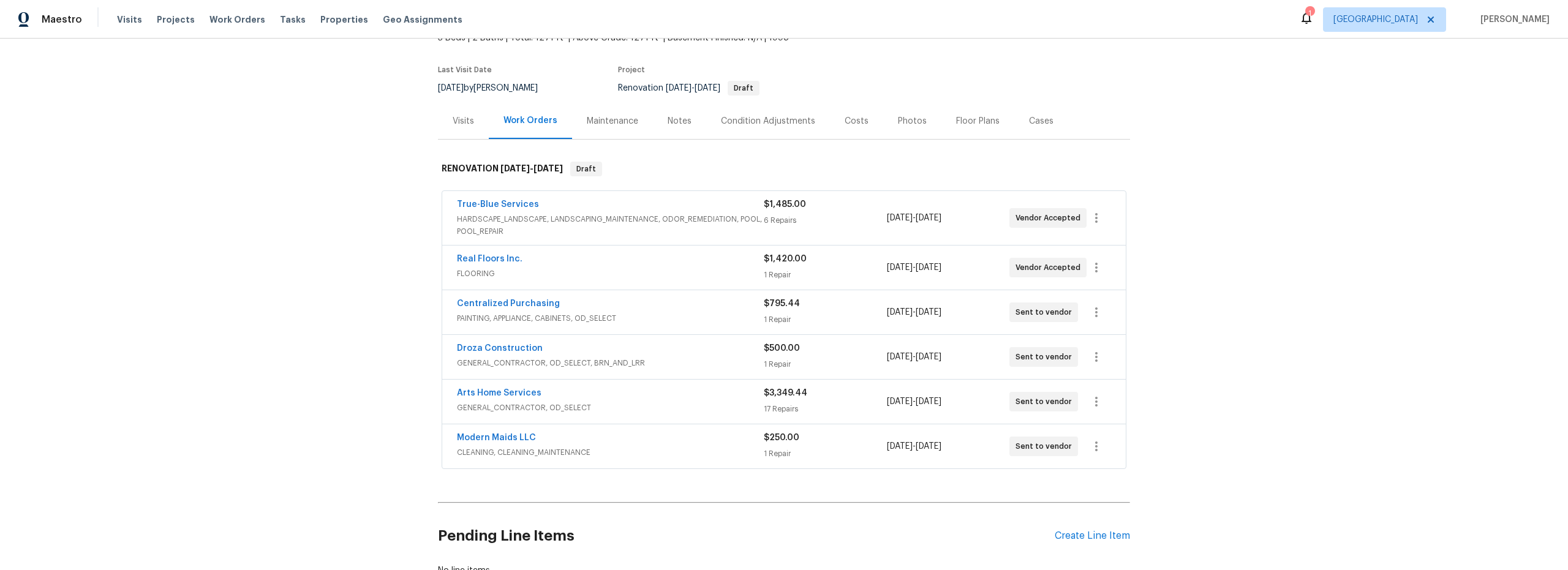
click at [821, 227] on div "$1,485.00 6 Repairs" at bounding box center [825, 218] width 122 height 39
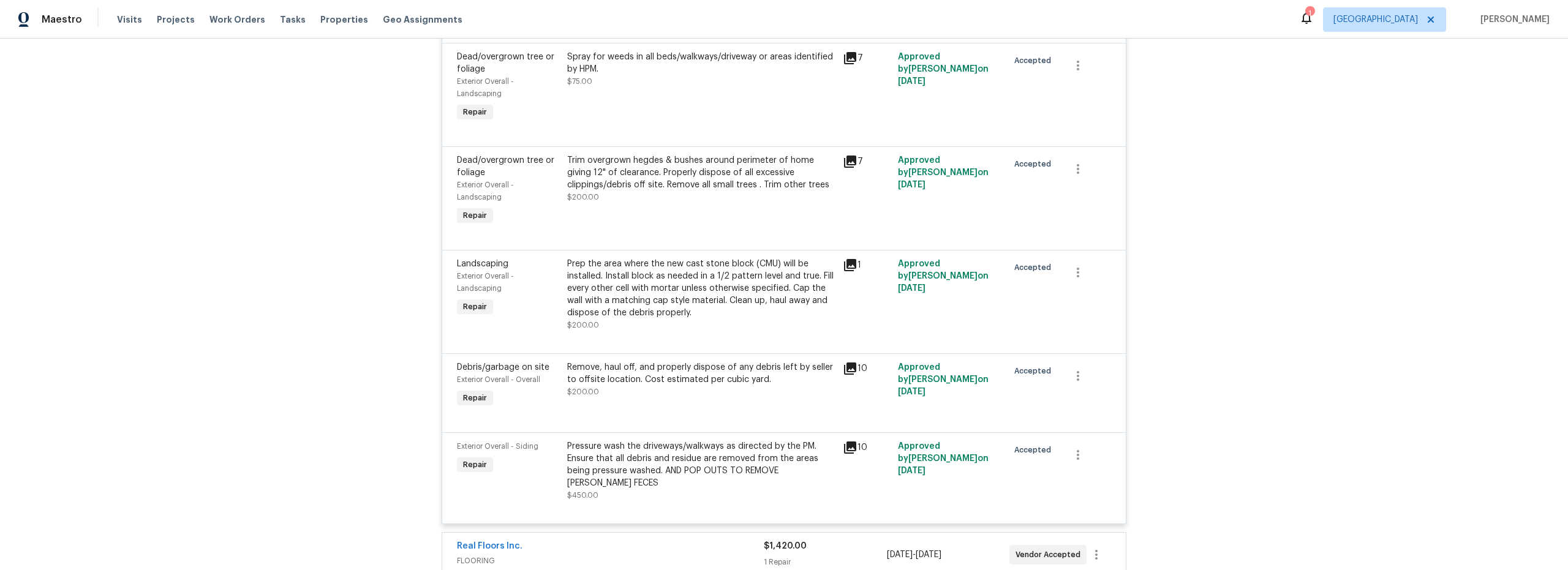
scroll to position [446, 0]
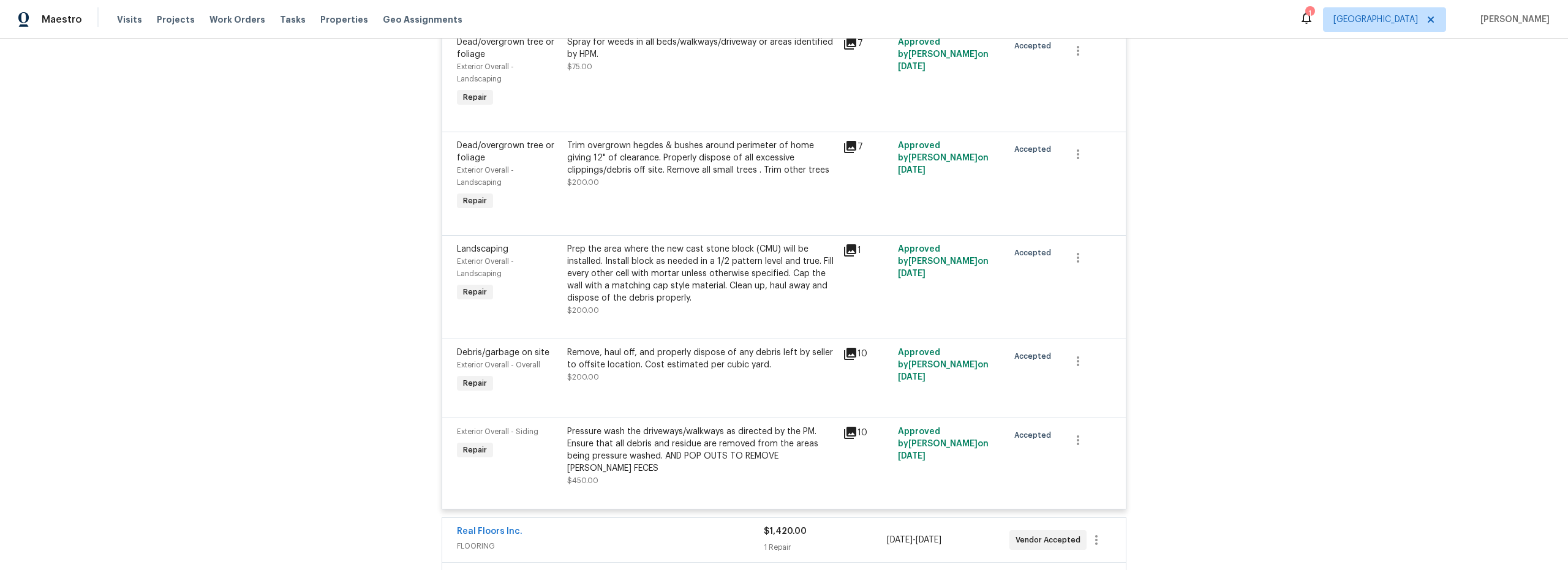
click at [845, 247] on icon at bounding box center [851, 251] width 12 height 12
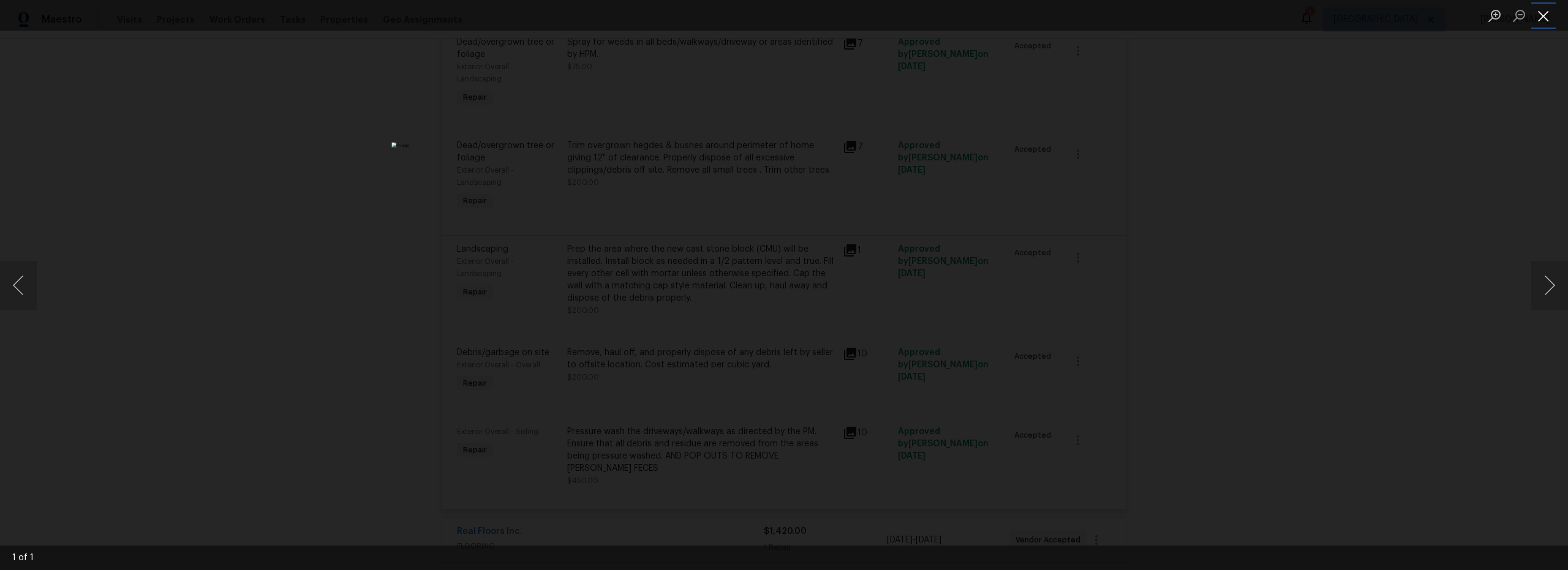
click at [1544, 23] on button "Close lightbox" at bounding box center [1544, 16] width 24 height 22
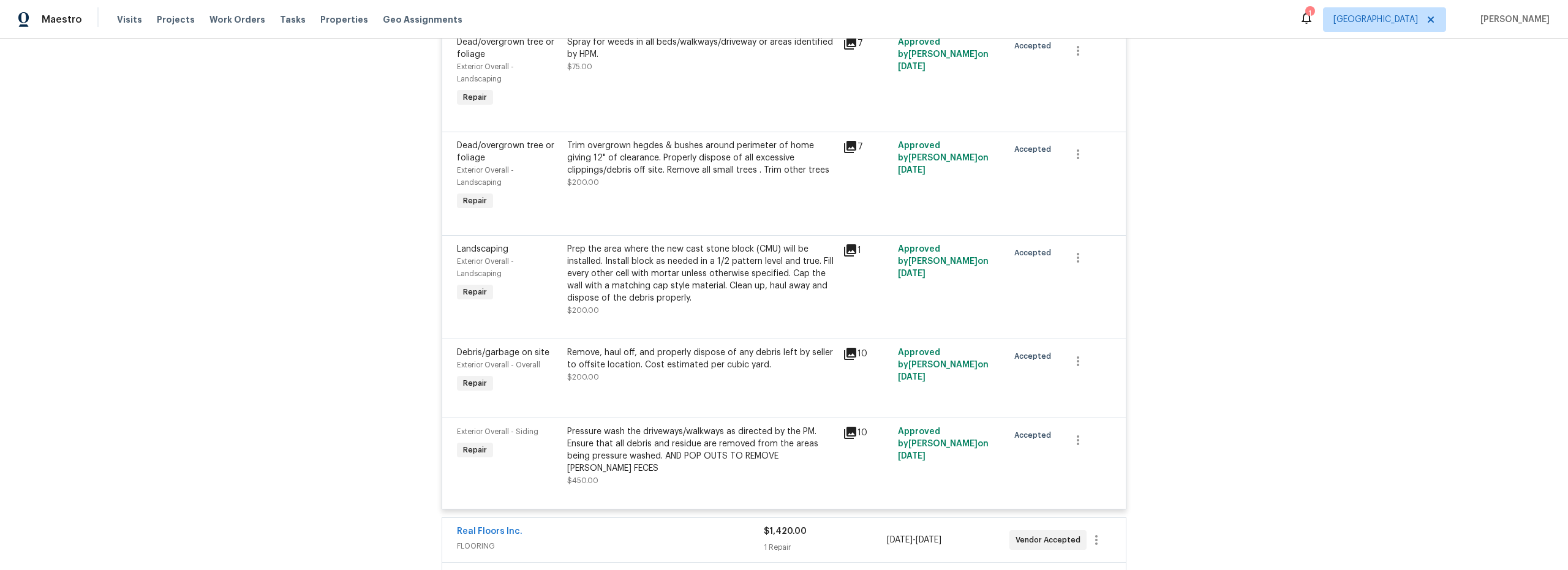
click at [719, 469] on div "Pressure wash the driveways/walkways as directed by the PM. Ensure that all deb…" at bounding box center [701, 456] width 268 height 61
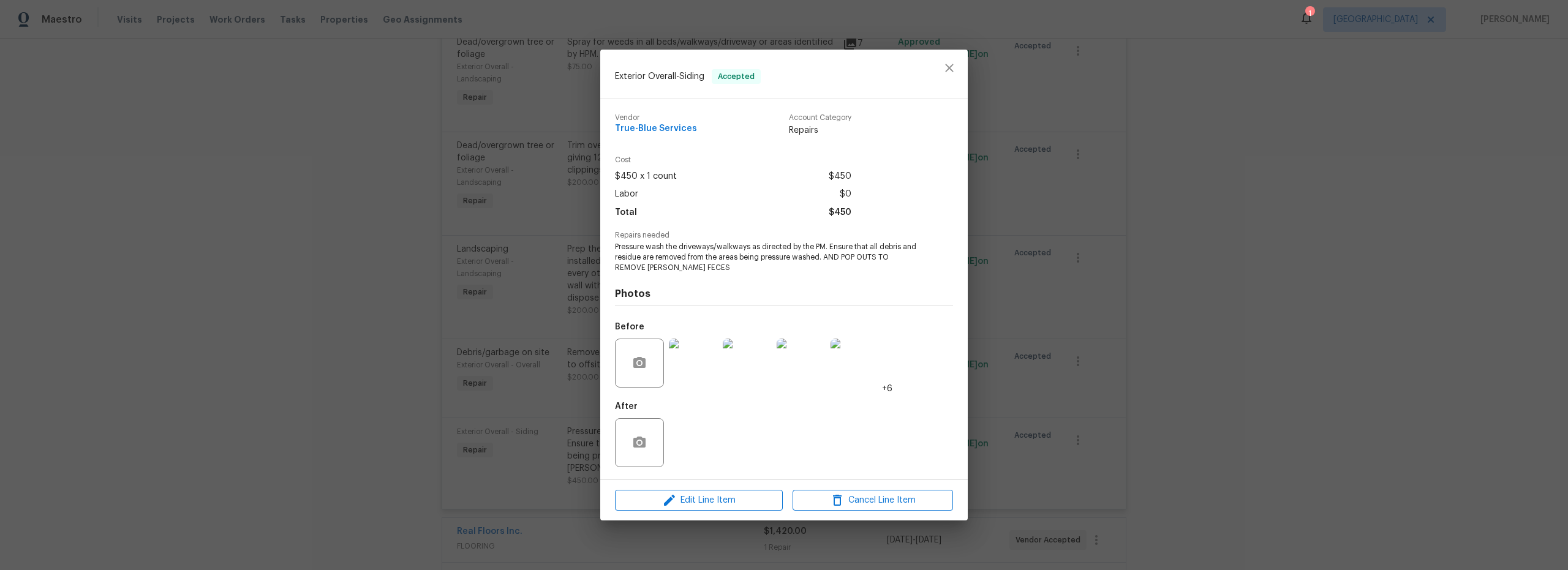
click at [695, 365] on img at bounding box center [693, 363] width 49 height 49
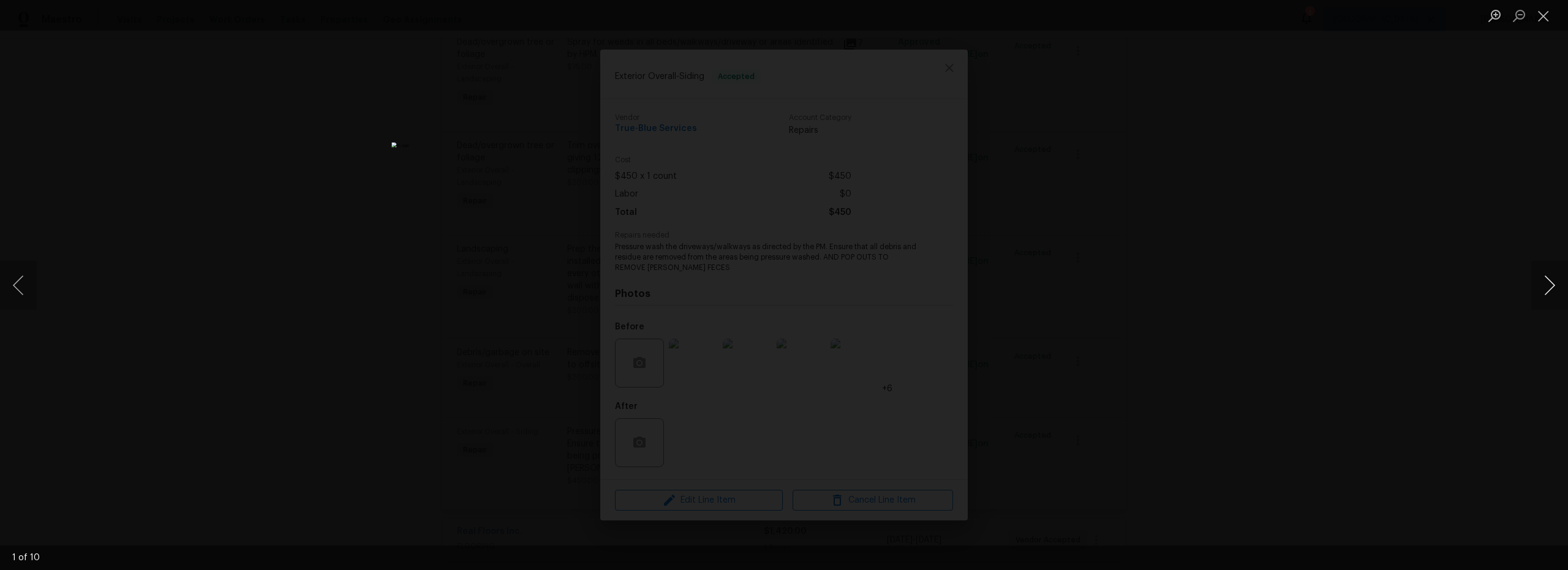
click at [1551, 294] on button "Next image" at bounding box center [1550, 285] width 36 height 49
click at [1550, 296] on button "Next image" at bounding box center [1550, 285] width 36 height 49
click at [1550, 296] on button "Next image" at bounding box center [1550, 285] width 36 height 49
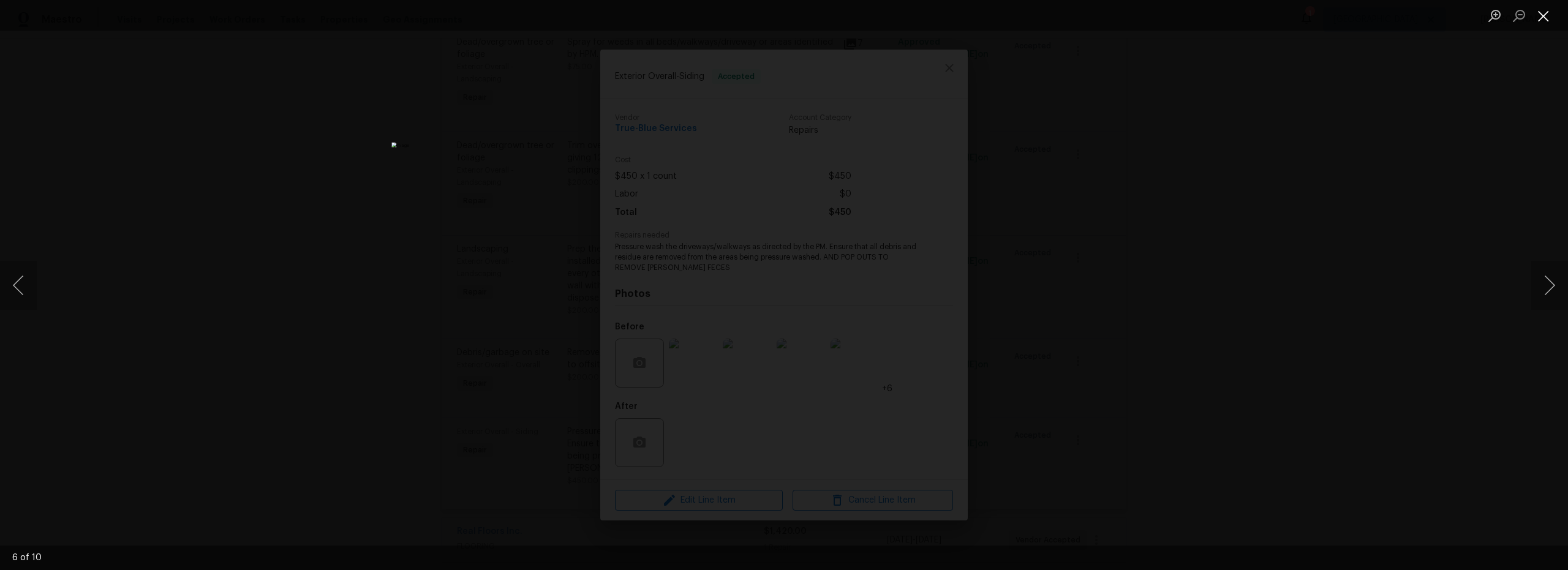
click at [1546, 23] on button "Close lightbox" at bounding box center [1544, 16] width 24 height 22
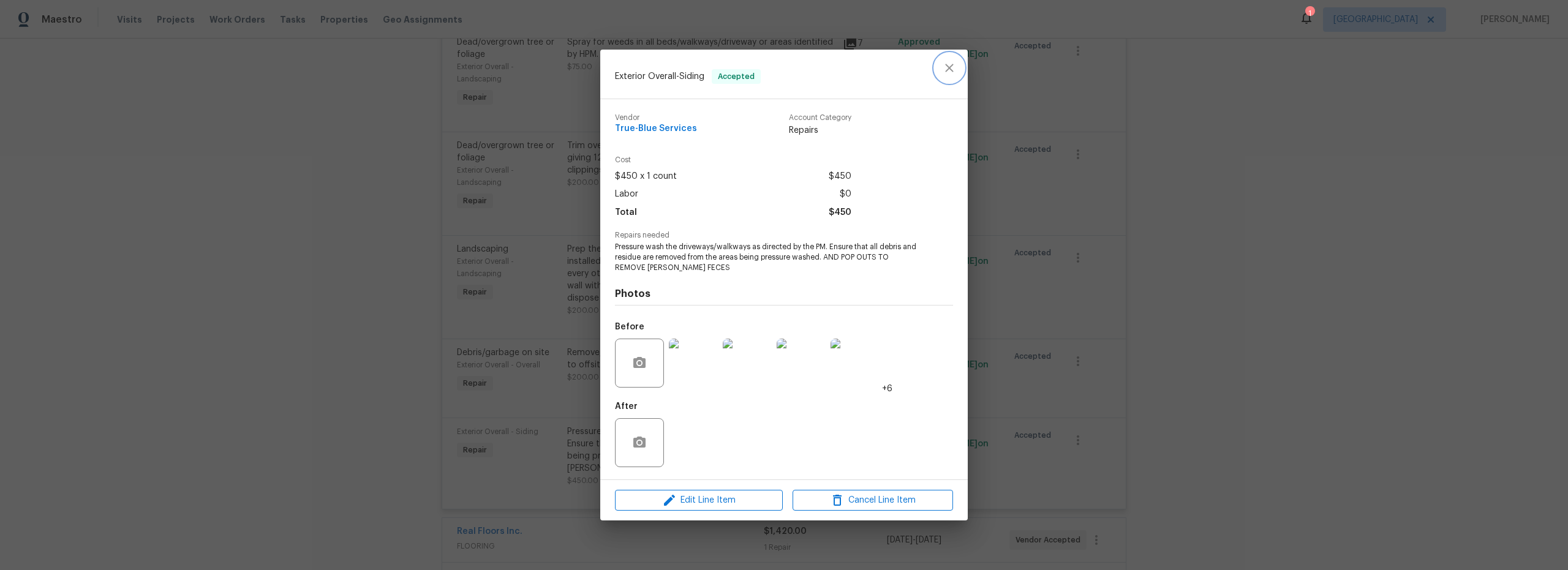
click at [951, 73] on icon "close" at bounding box center [950, 68] width 15 height 15
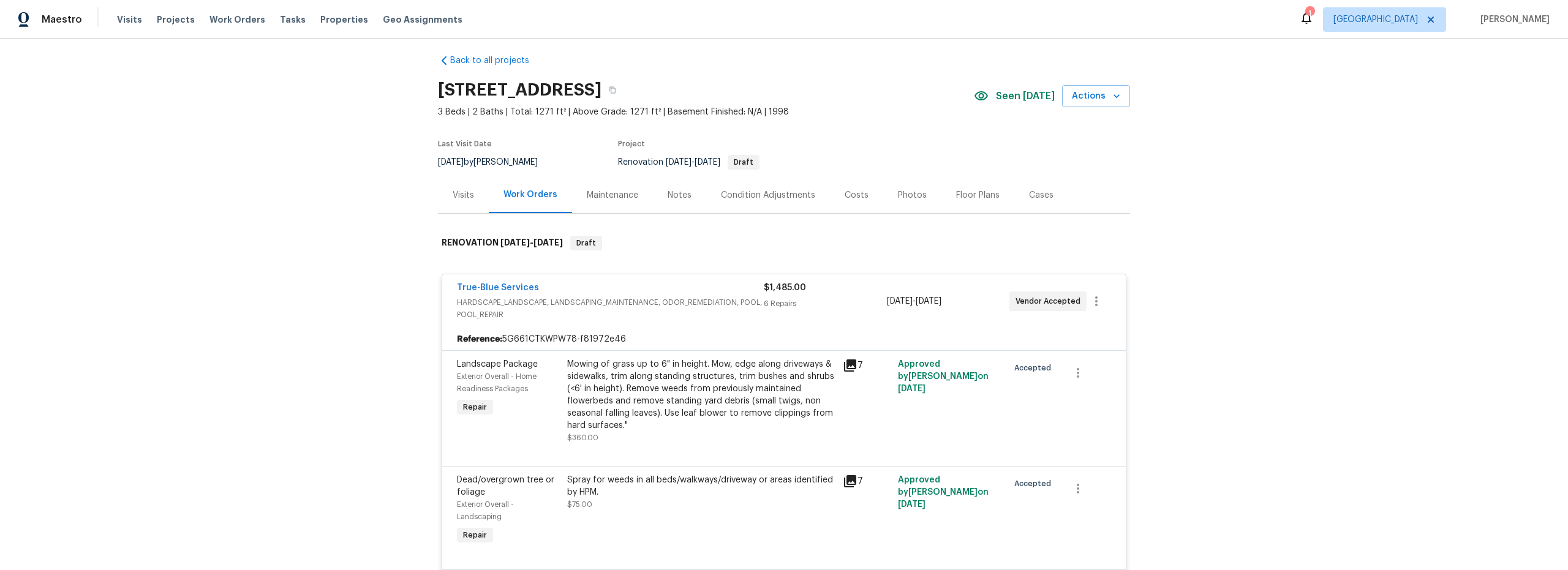
scroll to position [2, 0]
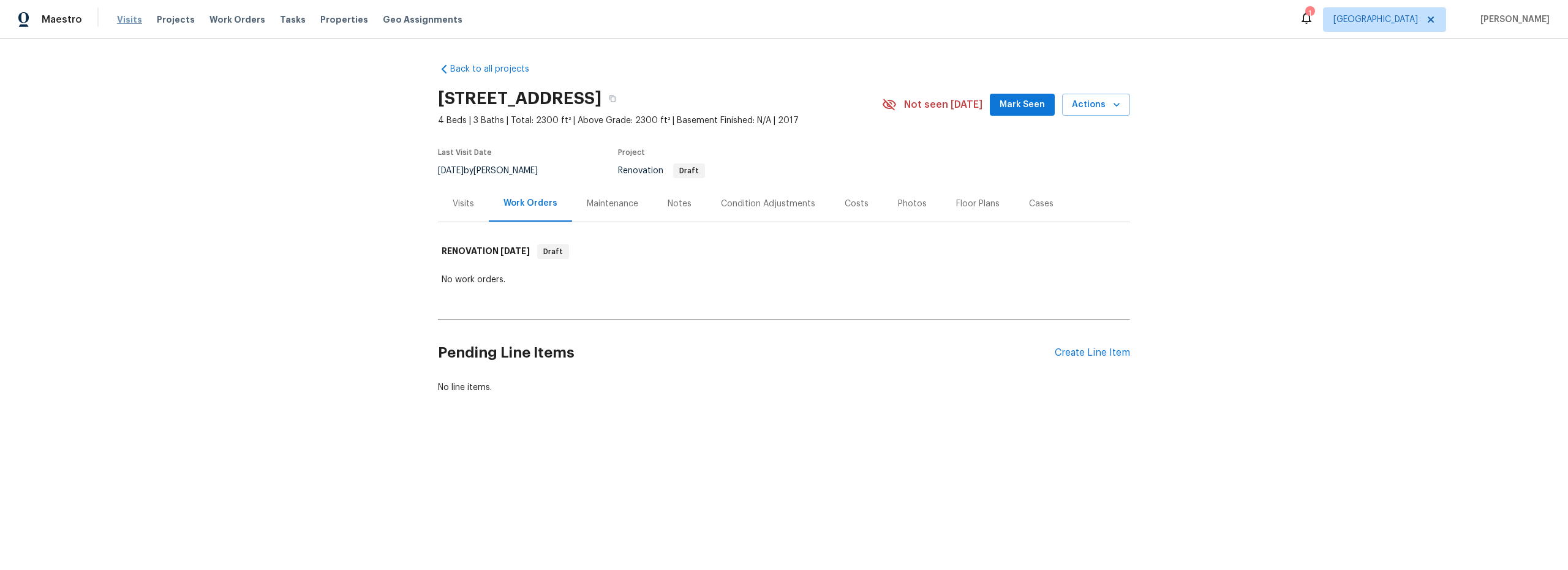
click at [135, 20] on span "Visits" at bounding box center [129, 20] width 25 height 12
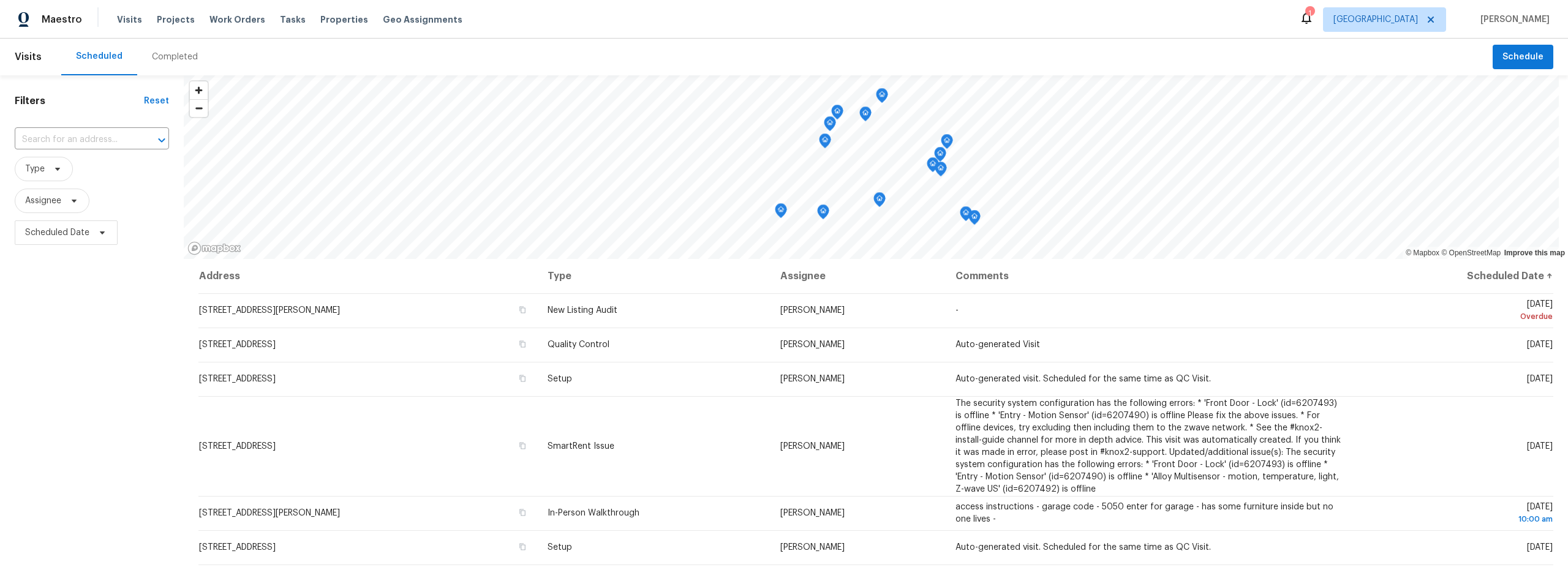
click at [174, 60] on div "Completed" at bounding box center [175, 57] width 46 height 12
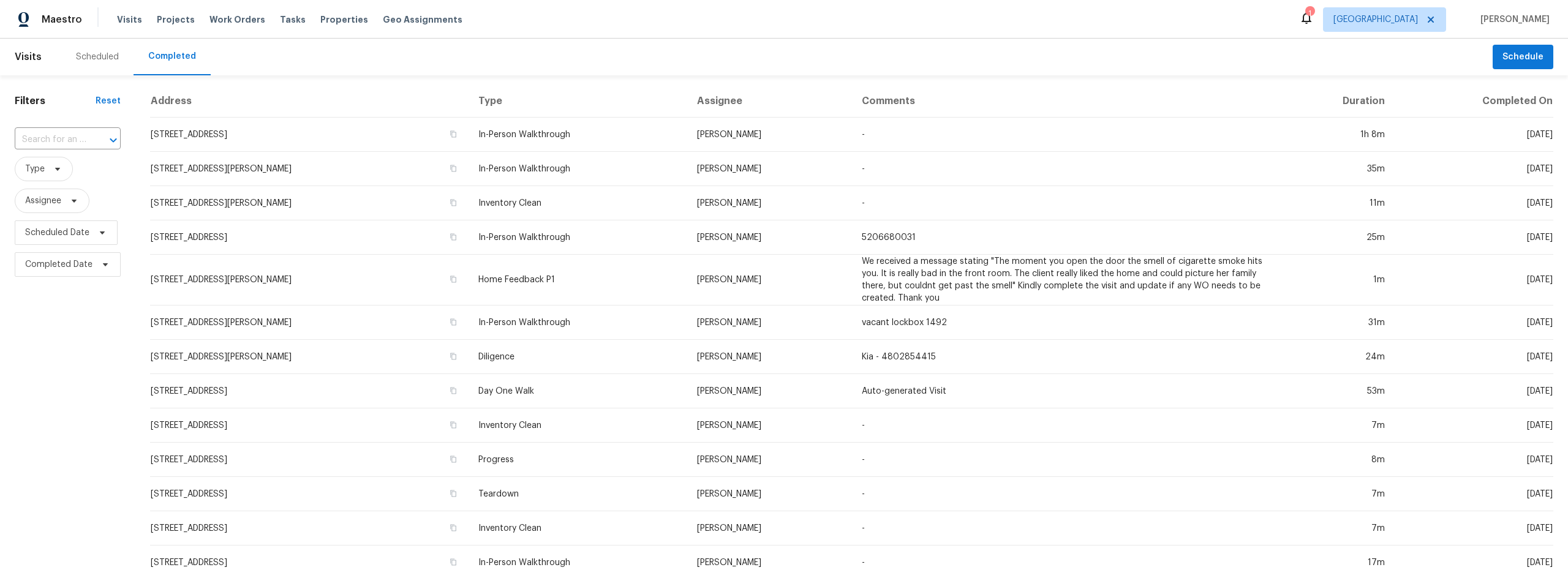
click at [101, 56] on div "Scheduled" at bounding box center [97, 57] width 43 height 12
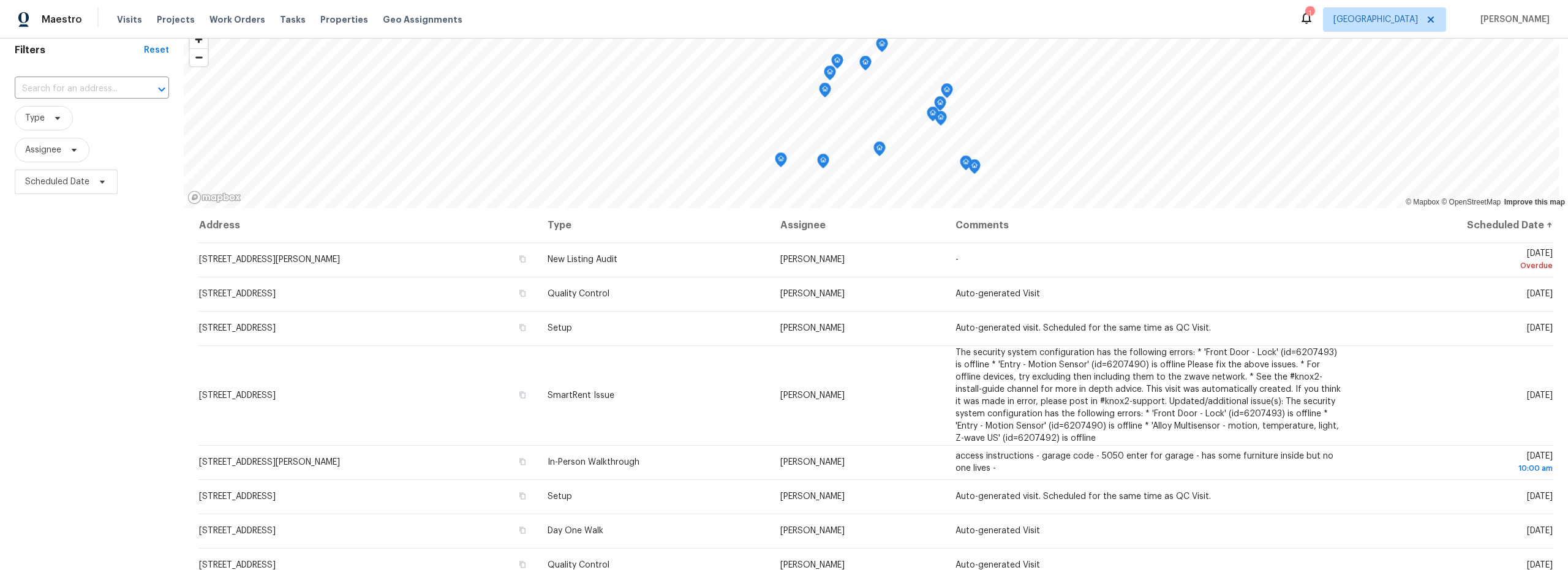
scroll to position [111, 0]
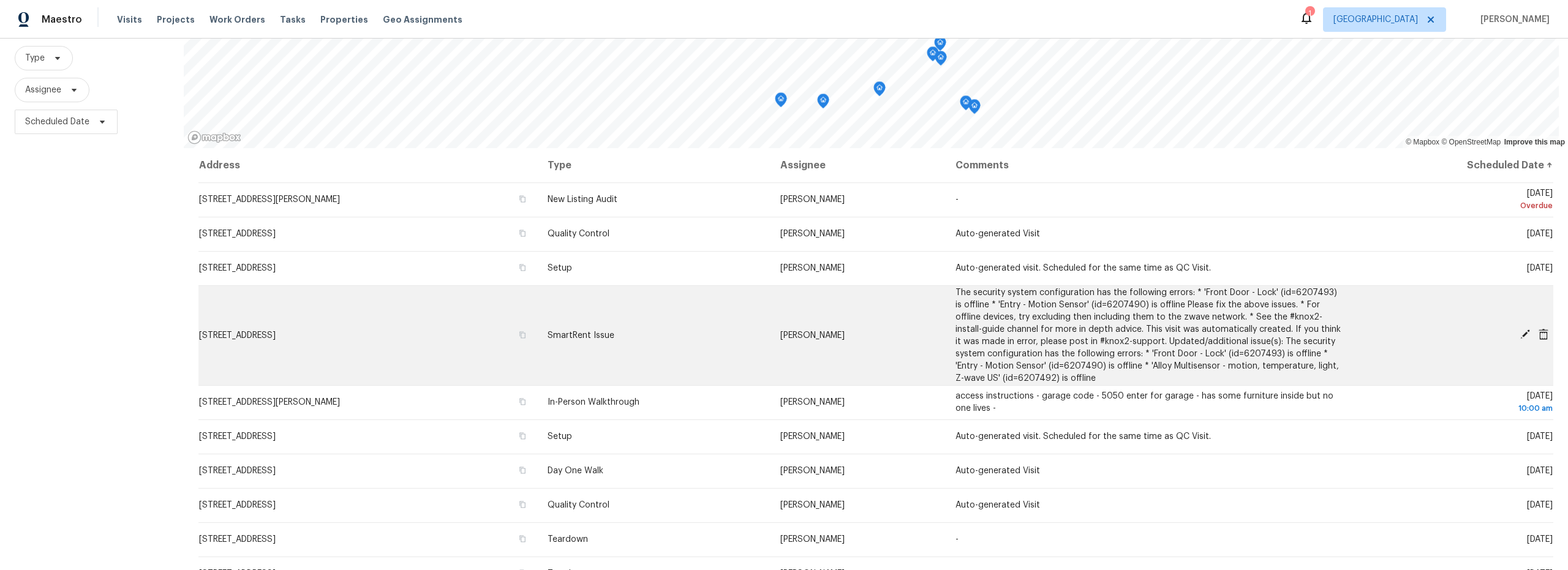
click at [1521, 334] on icon at bounding box center [1525, 334] width 10 height 10
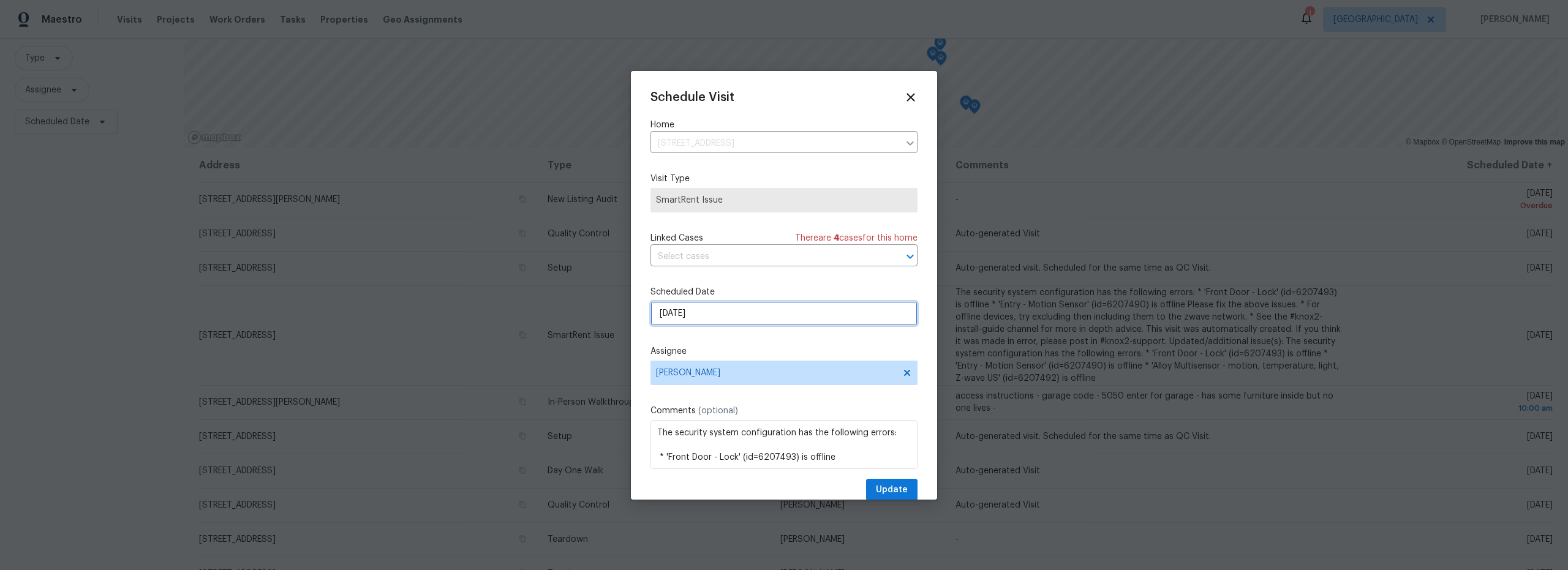
click at [730, 316] on input "[DATE]" at bounding box center [784, 313] width 267 height 24
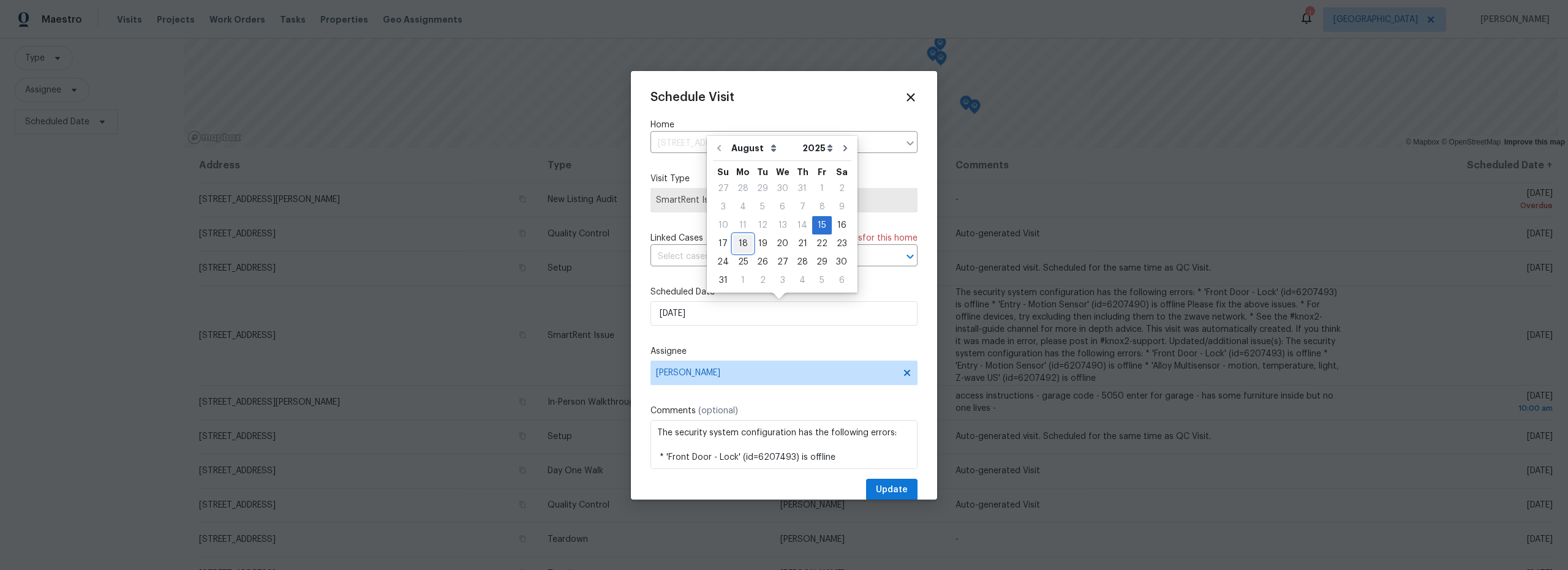
click at [740, 247] on div "18" at bounding box center [742, 243] width 20 height 17
type input "[DATE]"
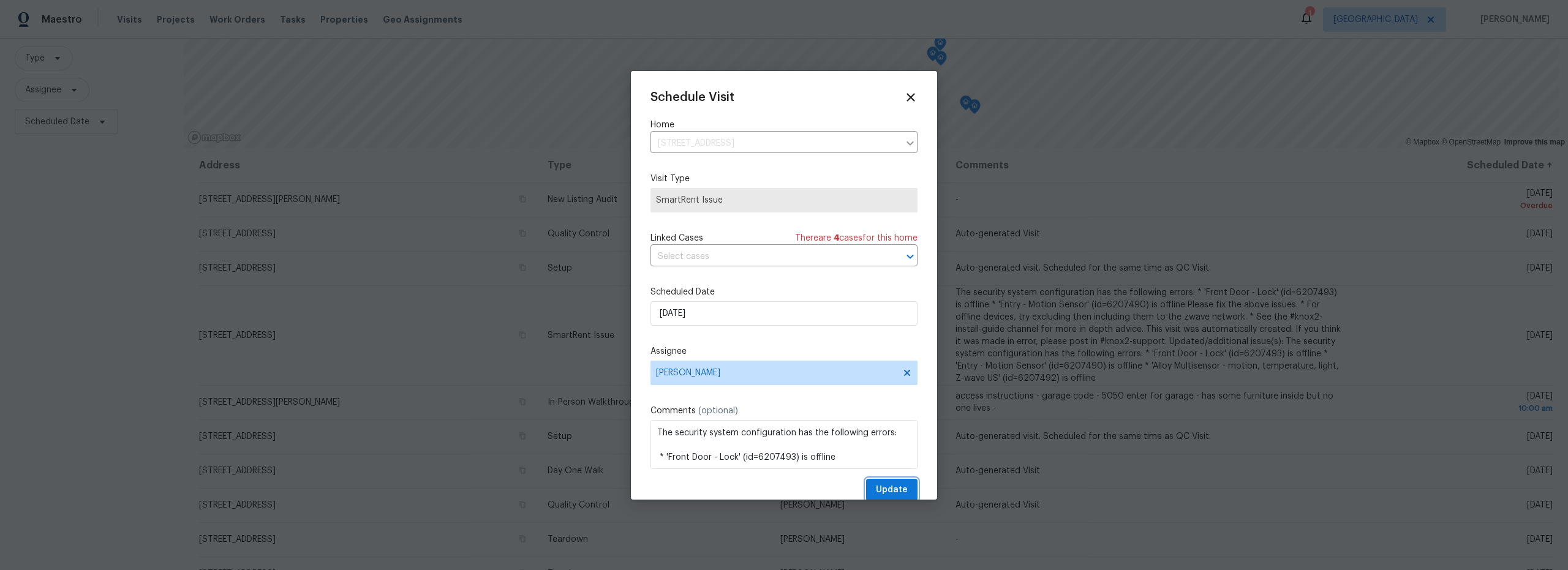
click at [888, 491] on span "Update" at bounding box center [892, 490] width 32 height 16
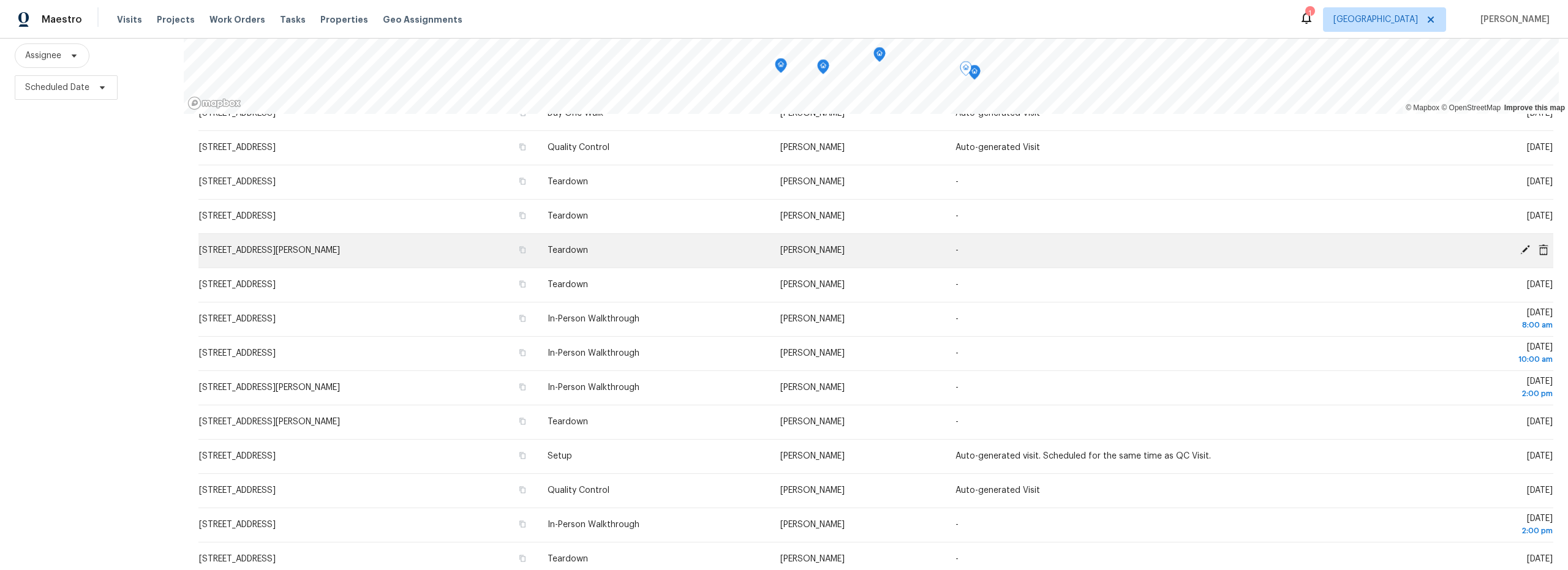
scroll to position [0, 0]
